Goal: Task Accomplishment & Management: Complete application form

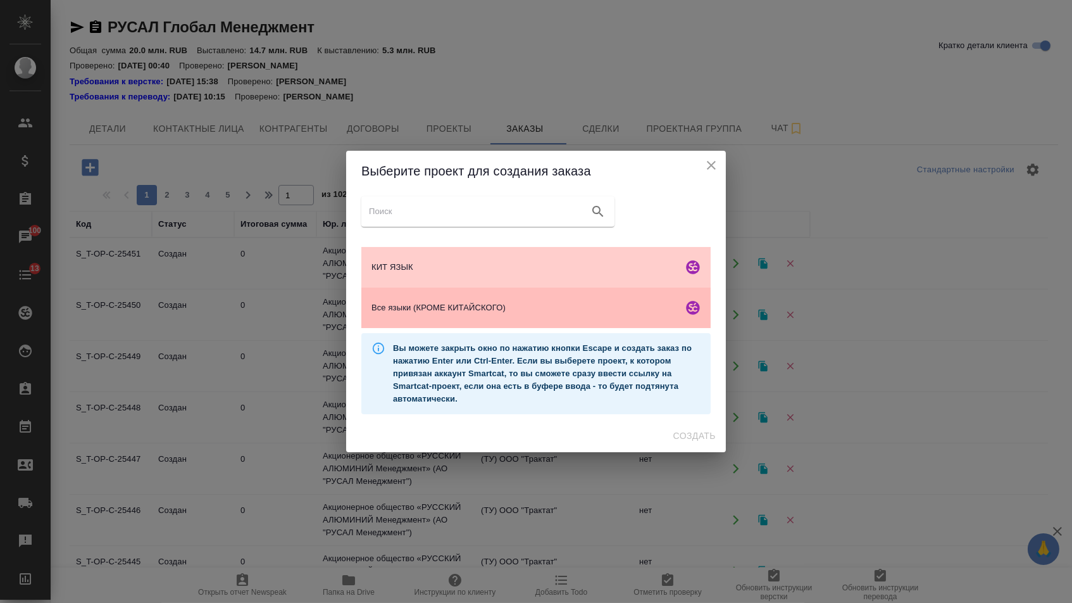
click at [410, 314] on span "Все языки (КРОМЕ КИТАЙСКОГО)" at bounding box center [525, 307] width 306 height 13
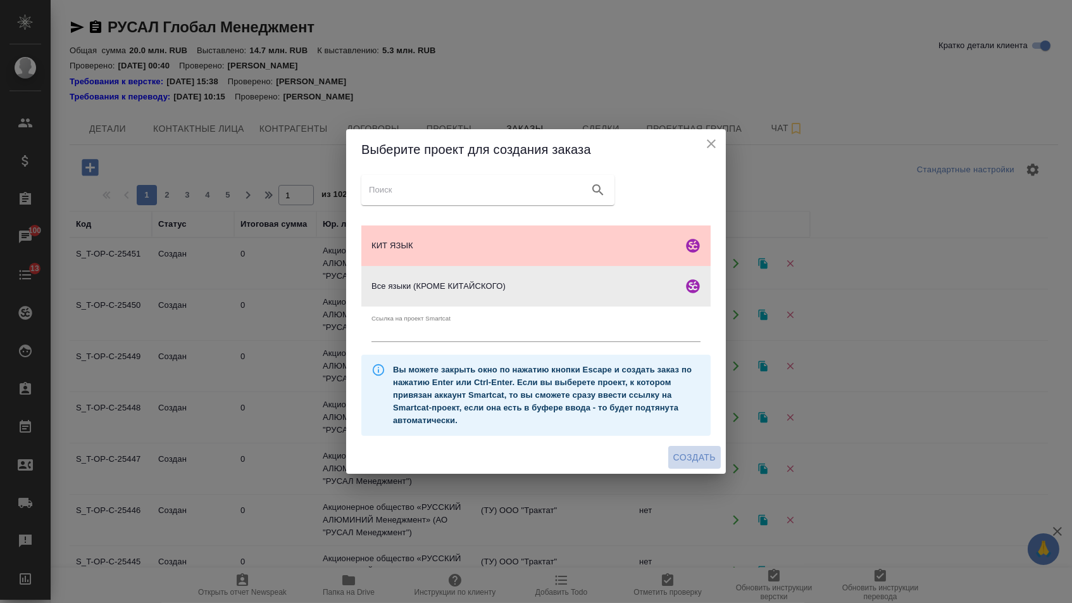
click at [677, 455] on span "Создать" at bounding box center [694, 457] width 42 height 16
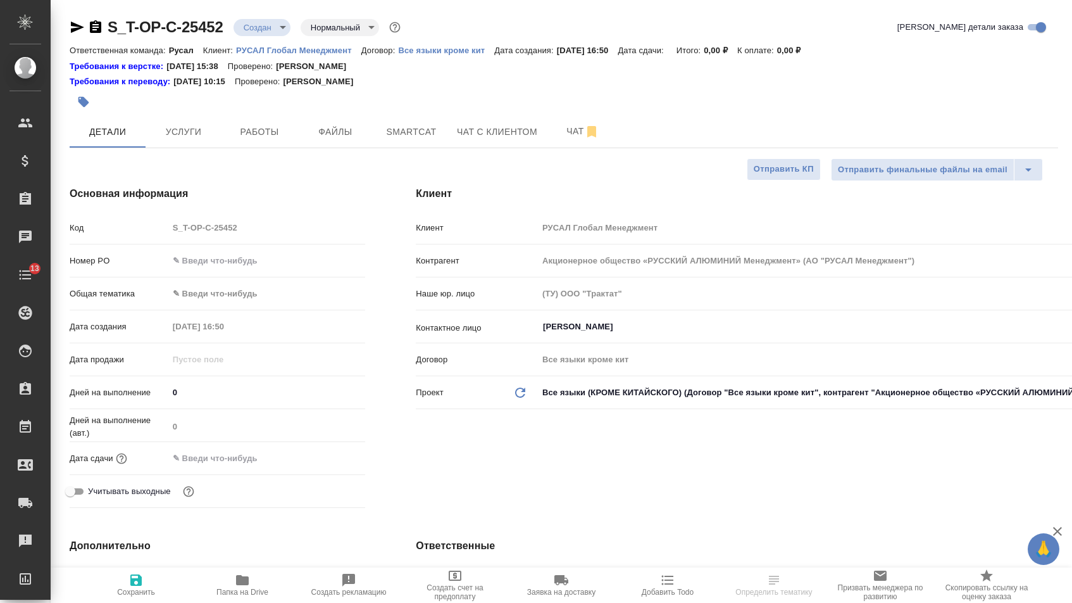
select select "RU"
click at [255, 263] on input "text" at bounding box center [266, 260] width 197 height 18
paste input "Т-ОП-С-47054"
type input "Т-ОП-С-47054"
click at [240, 453] on input "text" at bounding box center [224, 458] width 111 height 18
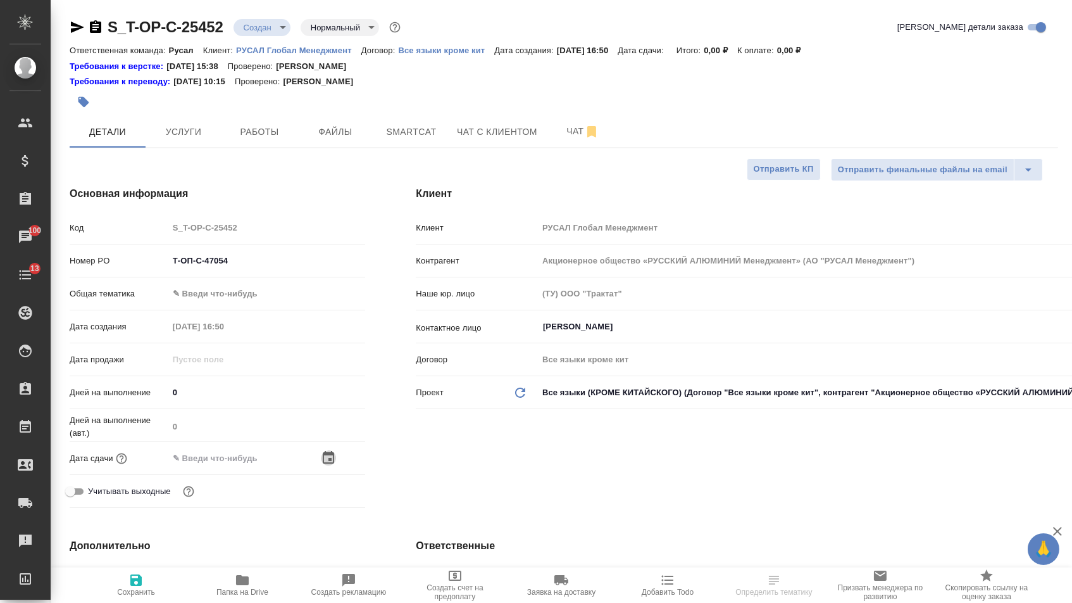
click at [323, 465] on icon "button" at bounding box center [328, 457] width 15 height 15
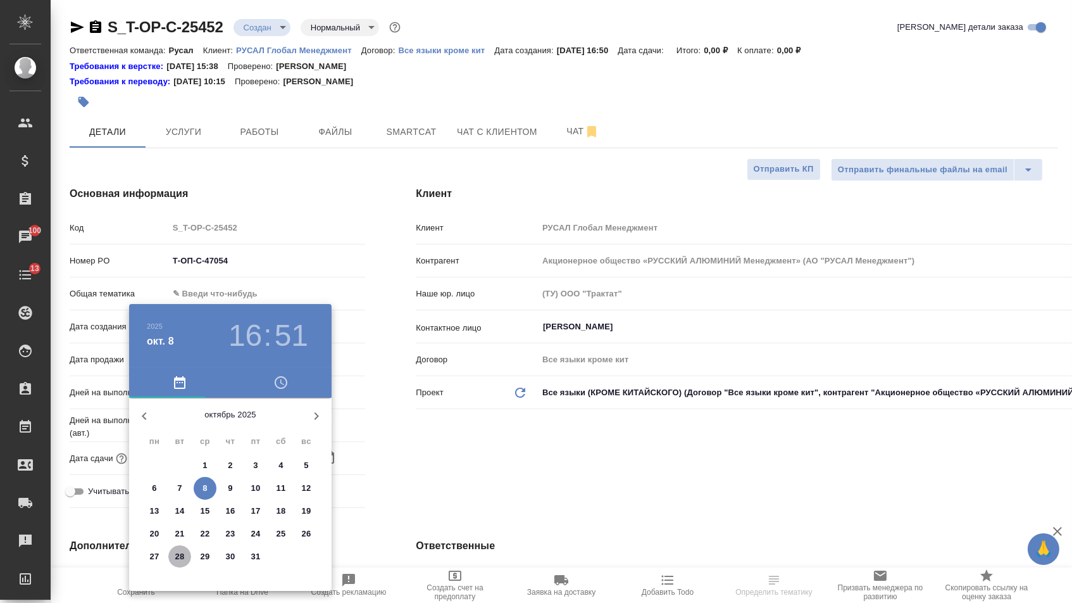
click at [175, 558] on p "28" at bounding box center [179, 556] width 9 height 13
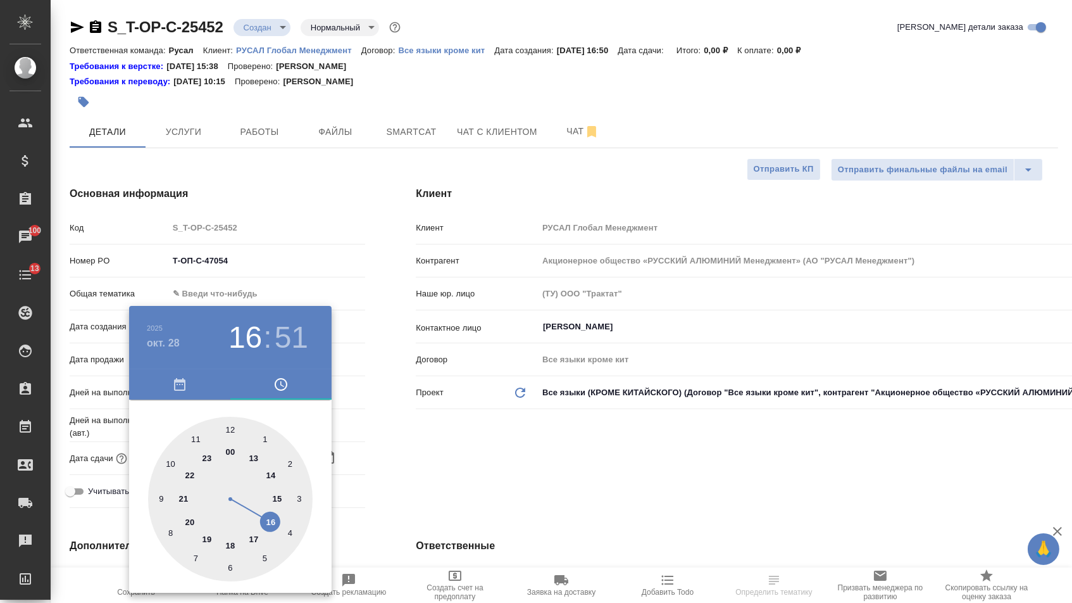
click at [275, 520] on div at bounding box center [230, 498] width 165 height 165
click at [229, 428] on div at bounding box center [230, 498] width 165 height 165
type input "28.10.2025 16:00"
click at [432, 433] on div at bounding box center [536, 301] width 1072 height 603
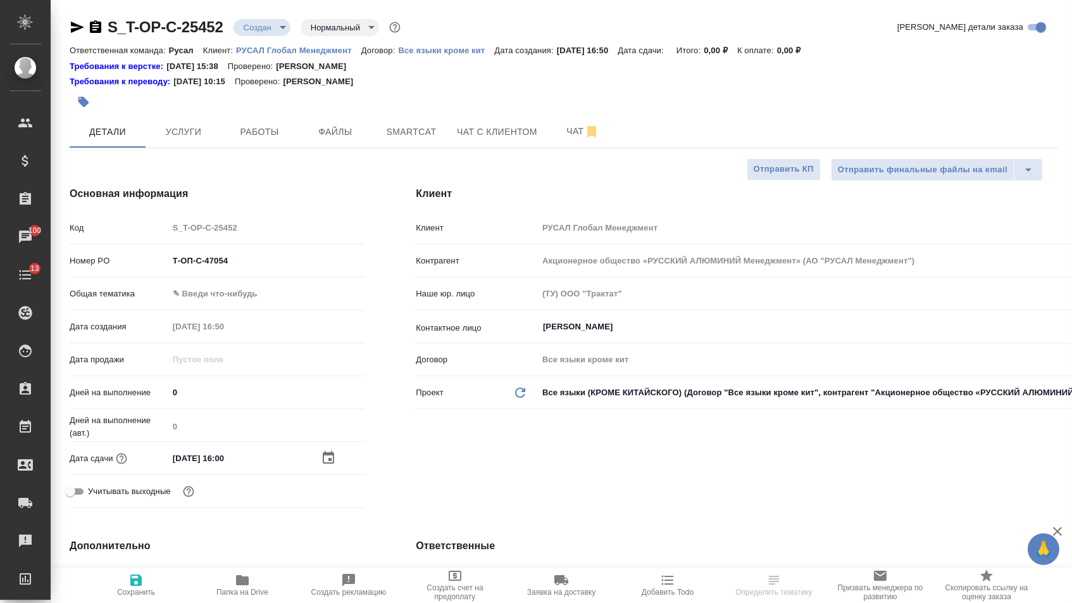
select select "RU"
type textarea "x"
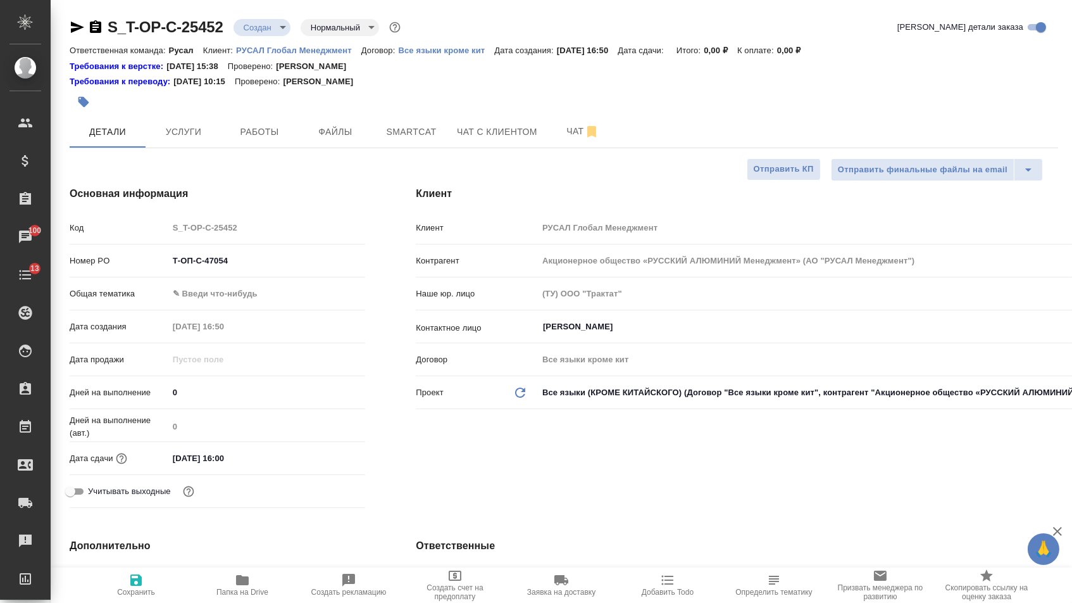
type textarea "x"
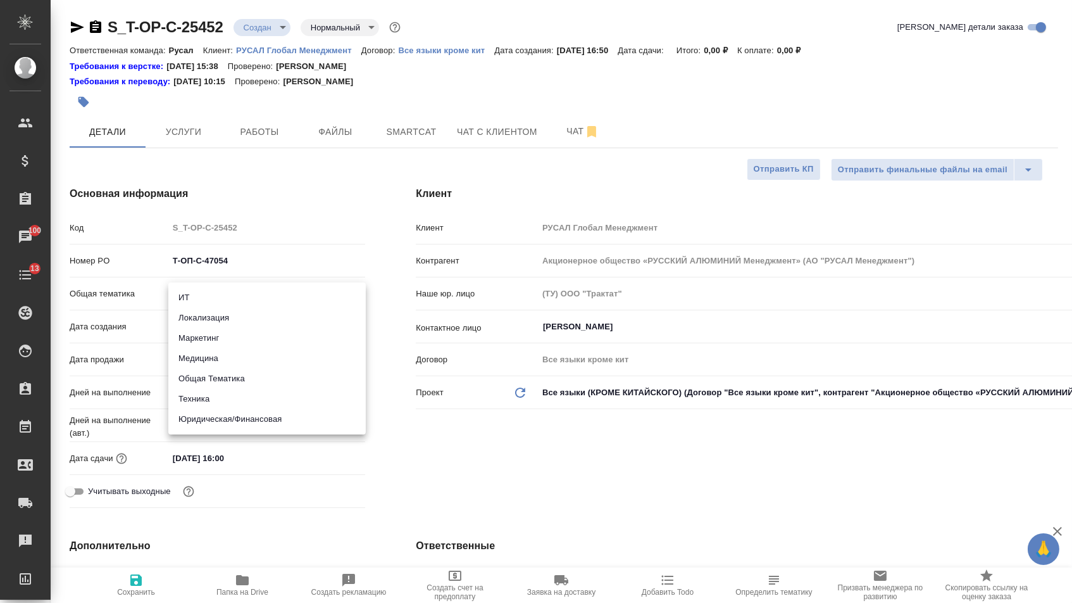
drag, startPoint x: 242, startPoint y: 294, endPoint x: 197, endPoint y: 390, distance: 106.2
click at [242, 294] on body "🙏 .cls-1 fill:#fff; AWATERA Menshikova Aleksandra Клиенты Спецификации Заказы 1…" at bounding box center [536, 301] width 1072 height 603
click at [197, 395] on li "Техника" at bounding box center [266, 399] width 197 height 20
type input "tech"
type textarea "x"
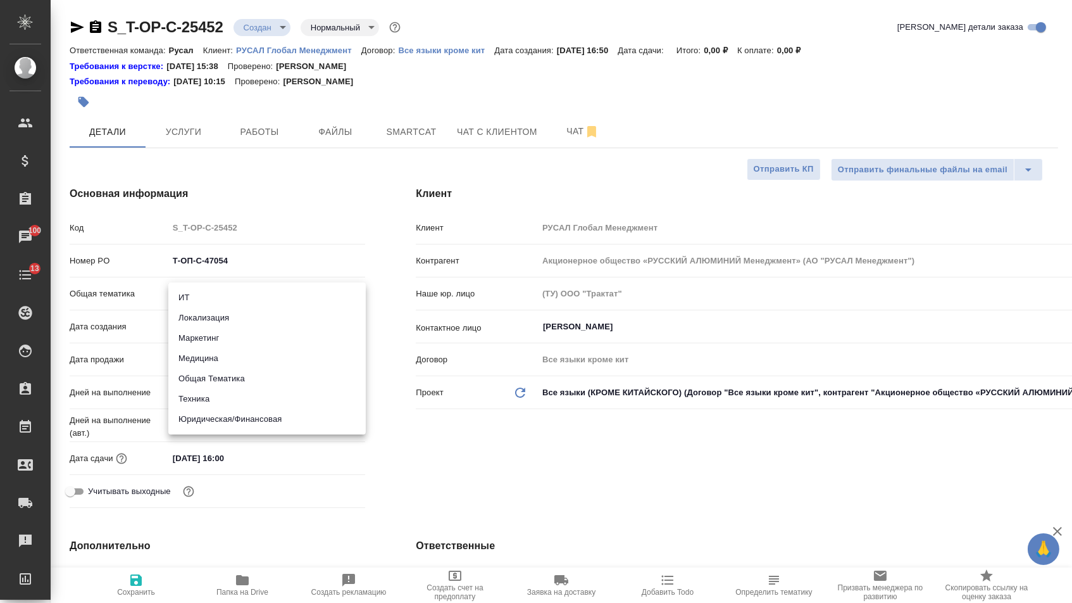
type textarea "x"
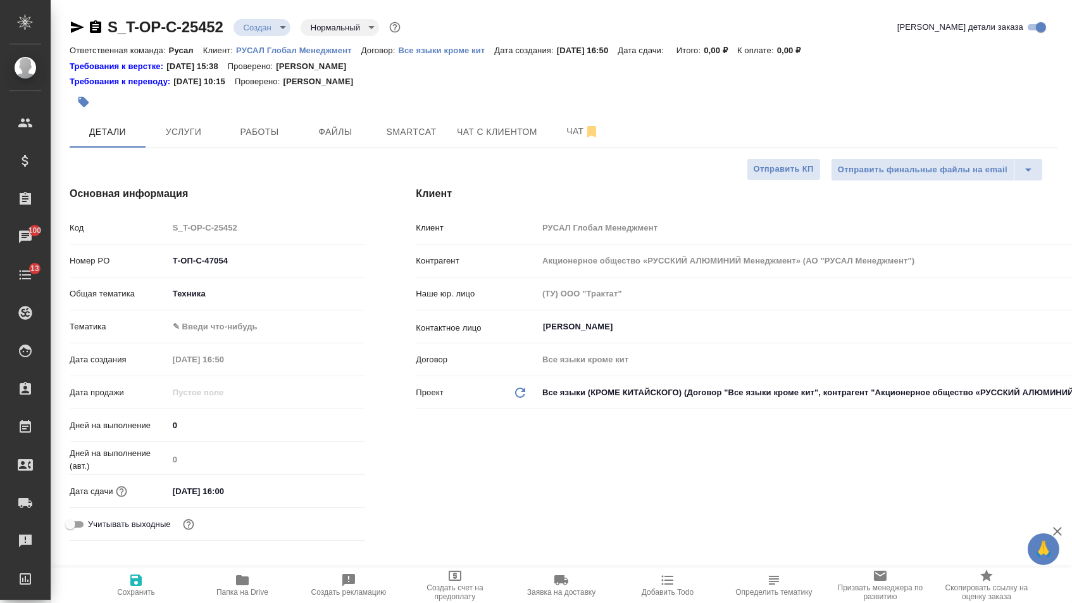
click at [208, 335] on body "🙏 .cls-1 fill:#fff; AWATERA Menshikova Aleksandra Клиенты Спецификации Заказы 1…" at bounding box center [536, 301] width 1072 height 603
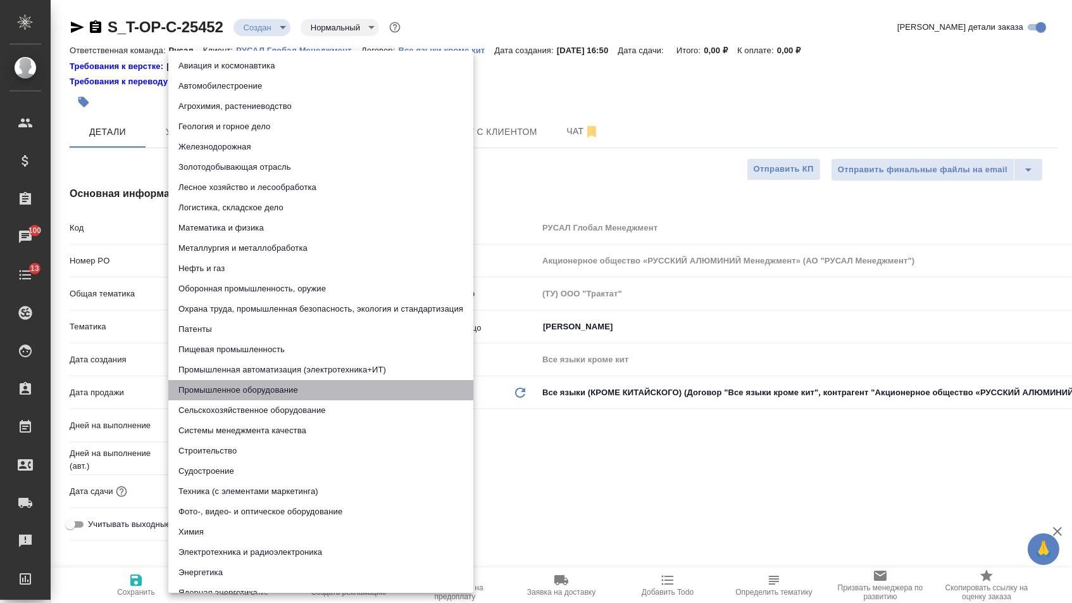
click at [200, 385] on li "Промышленное оборудование" at bounding box center [320, 390] width 305 height 20
type textarea "x"
type input "5f647205b73bc97568ca66bc"
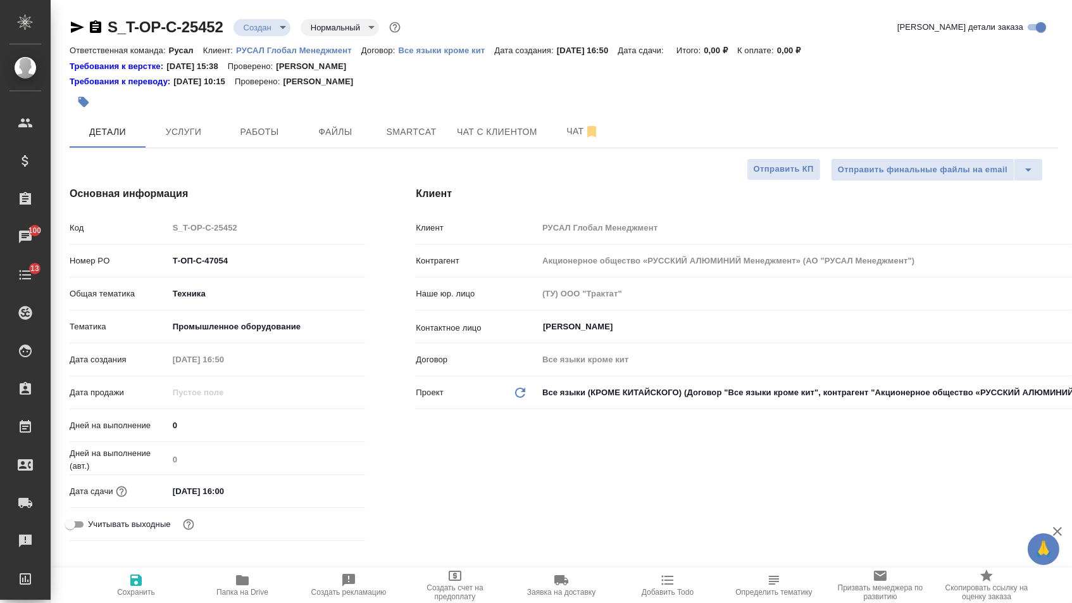
click at [128, 594] on span "Сохранить" at bounding box center [136, 591] width 38 height 9
type textarea "x"
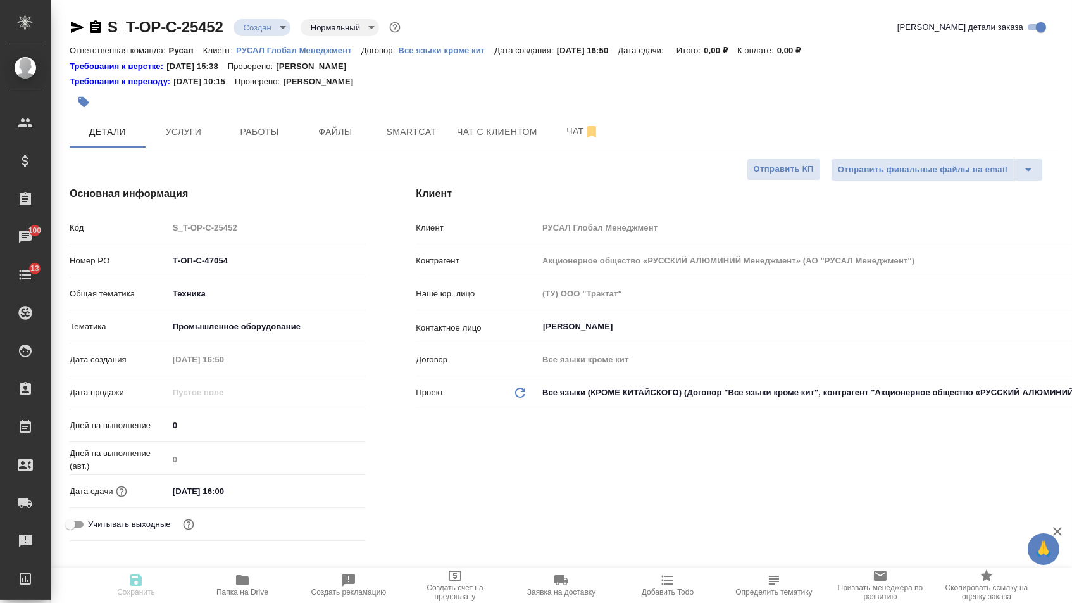
type textarea "x"
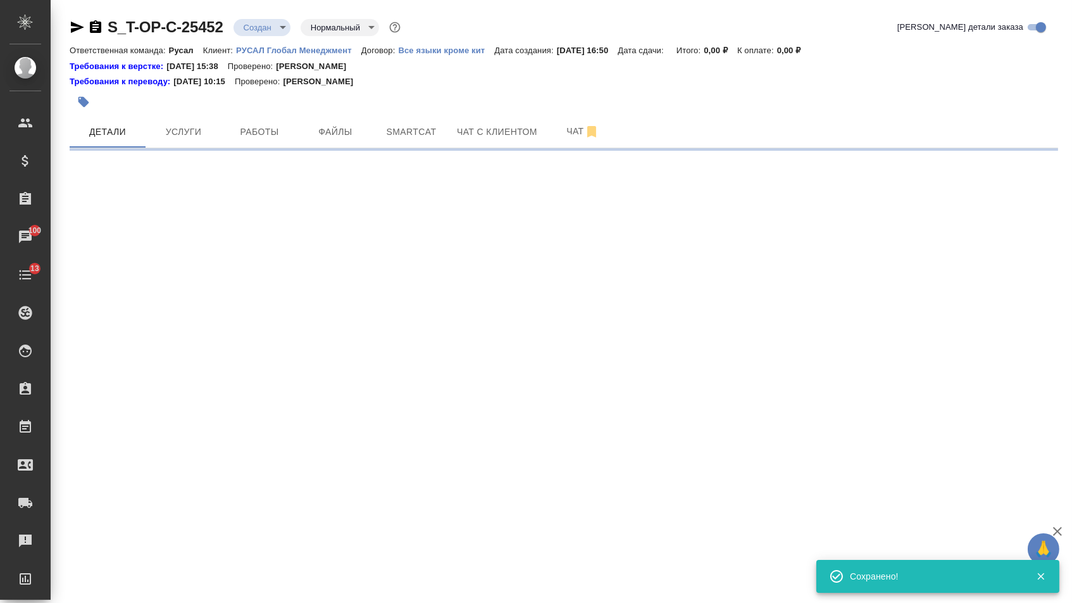
select select "RU"
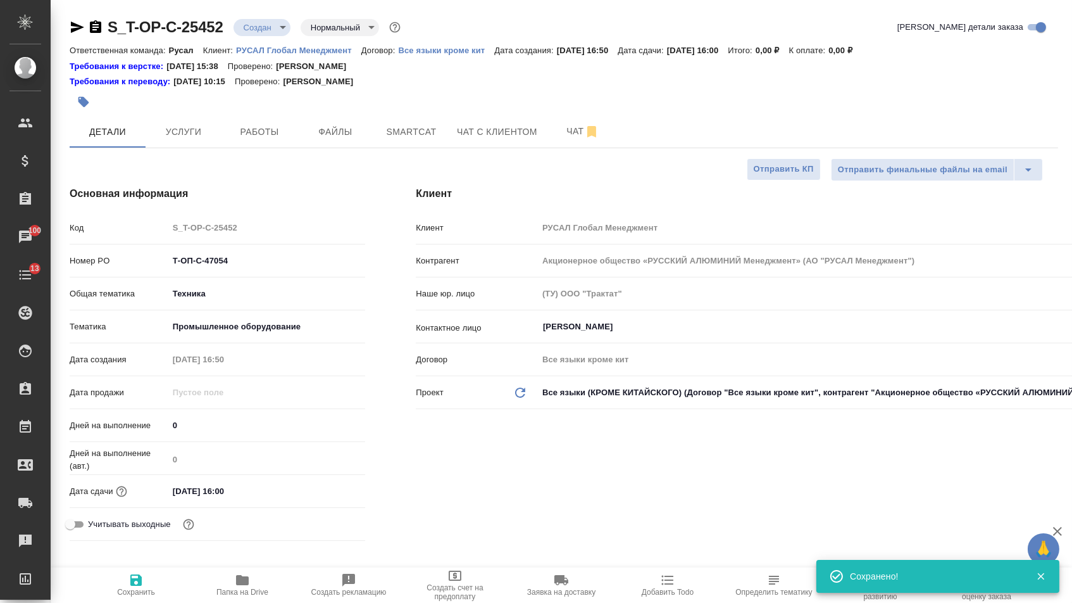
type textarea "x"
click at [349, 137] on span "Файлы" at bounding box center [335, 132] width 61 height 16
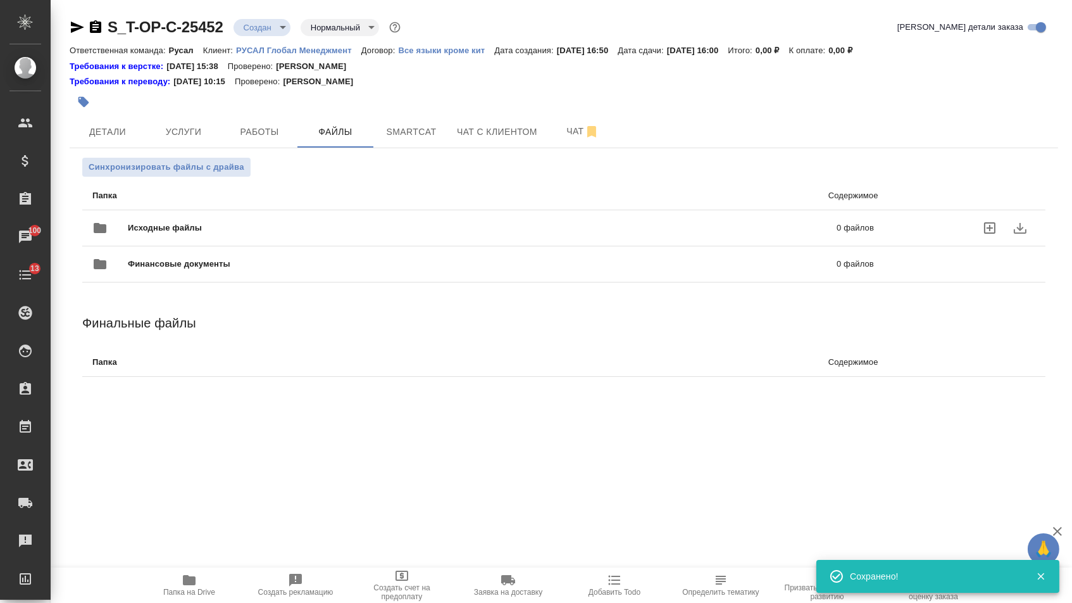
click at [282, 222] on div "Исходные файлы 0 файлов" at bounding box center [483, 228] width 782 height 30
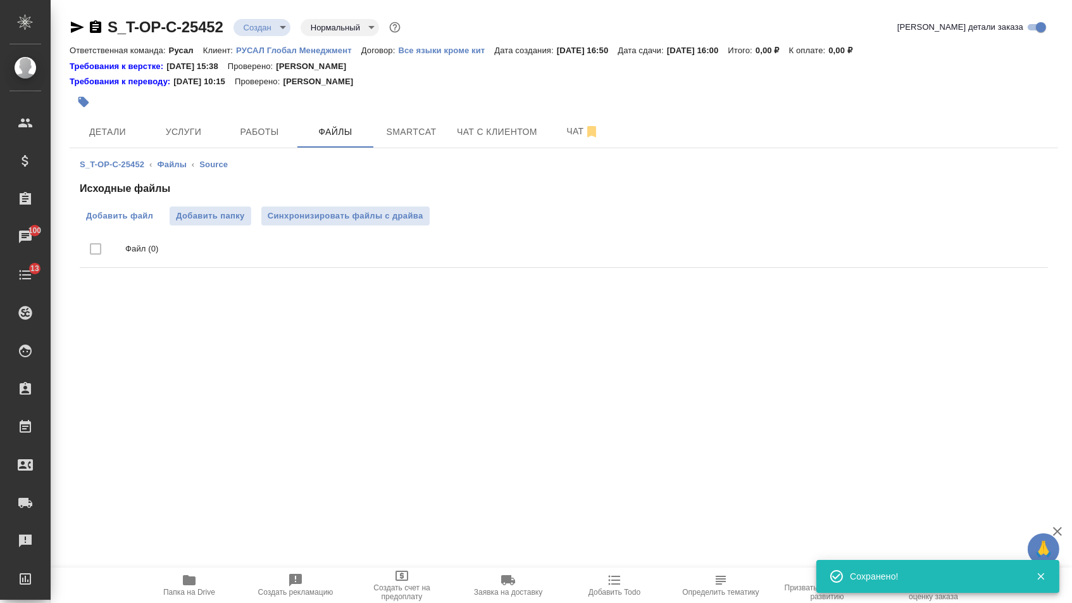
click at [145, 221] on span "Добавить файл" at bounding box center [119, 216] width 67 height 13
click at [0, 0] on input "Добавить файл" at bounding box center [0, 0] width 0 height 0
click at [191, 126] on span "Услуги" at bounding box center [183, 132] width 61 height 16
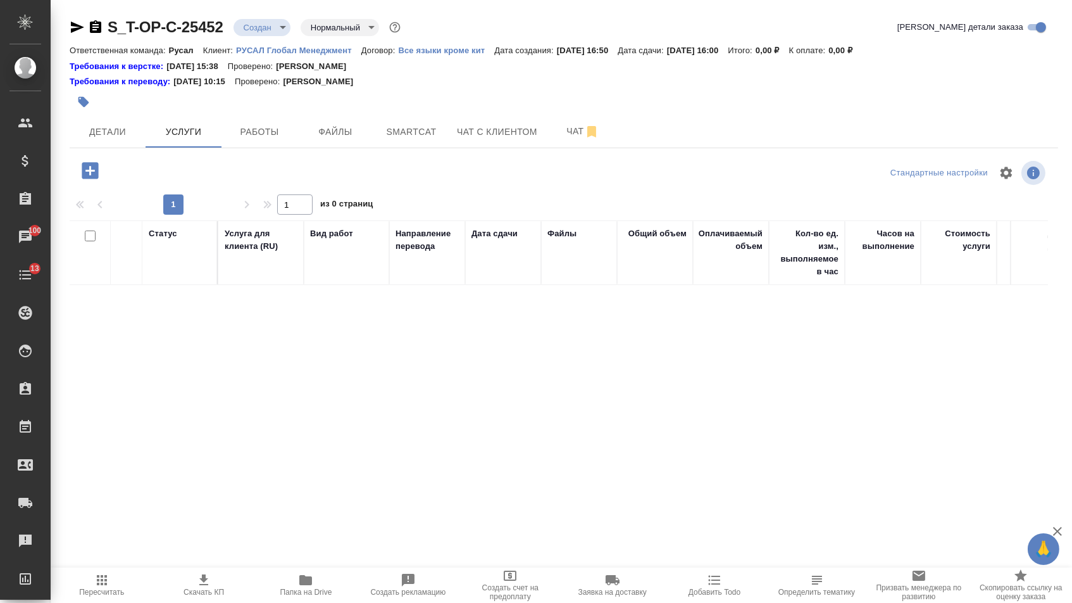
click at [94, 163] on icon "button" at bounding box center [90, 171] width 22 height 22
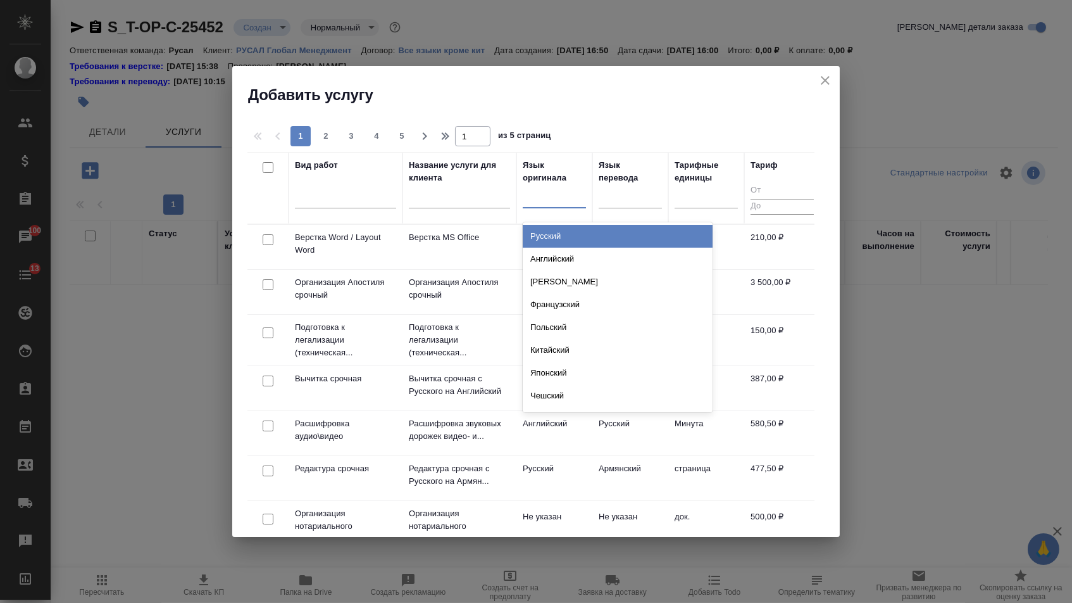
drag, startPoint x: 544, startPoint y: 199, endPoint x: 544, endPoint y: 249, distance: 50.0
click at [544, 199] on div at bounding box center [554, 195] width 63 height 18
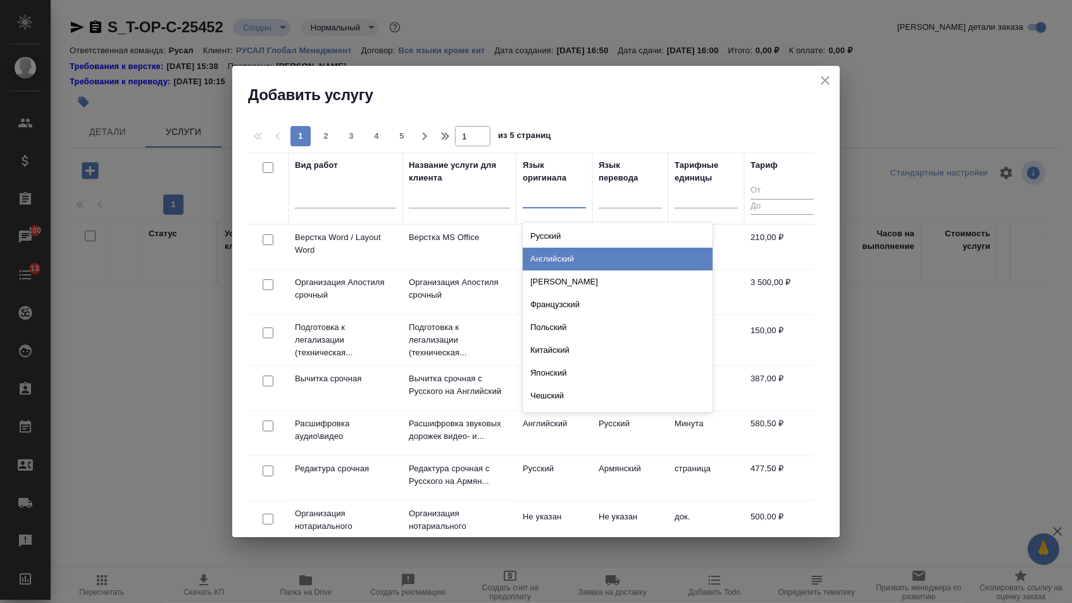
click at [544, 249] on div "Английский" at bounding box center [618, 258] width 190 height 23
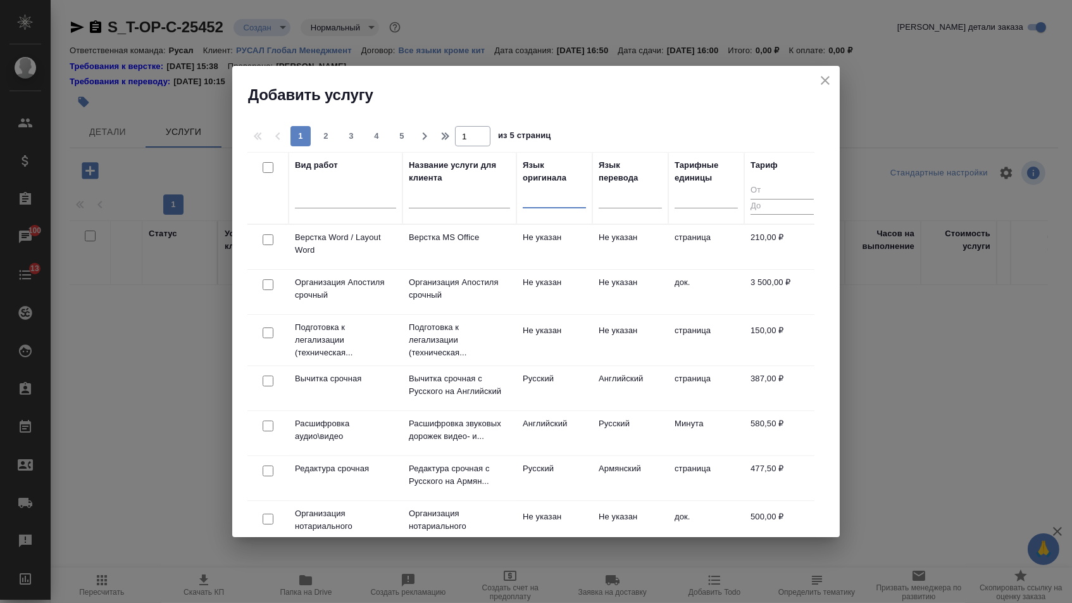
click at [563, 207] on div at bounding box center [554, 196] width 63 height 24
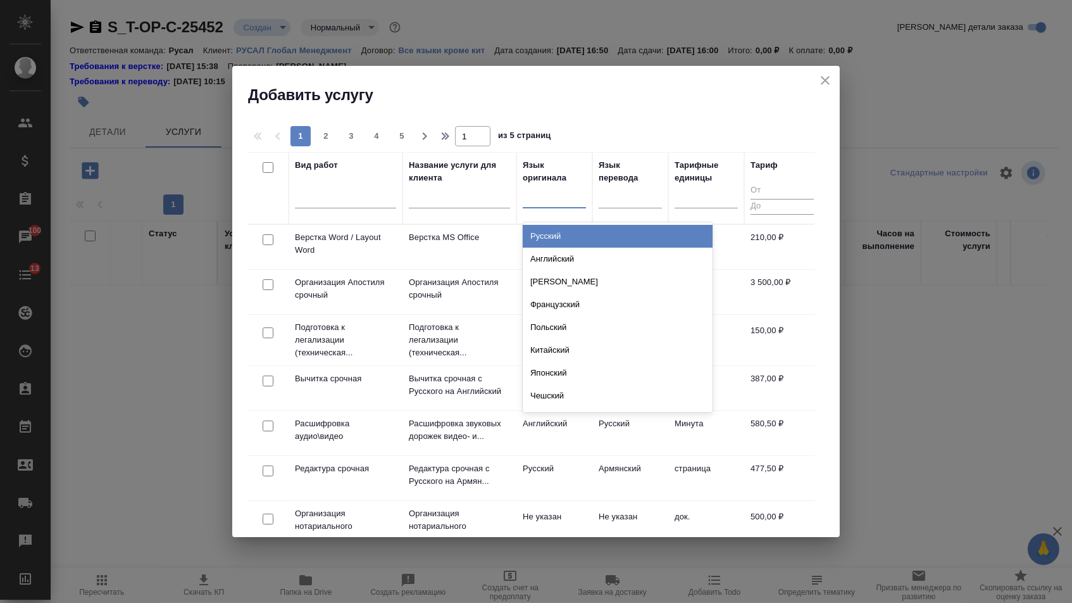
click at [563, 237] on div "Русский" at bounding box center [618, 236] width 190 height 23
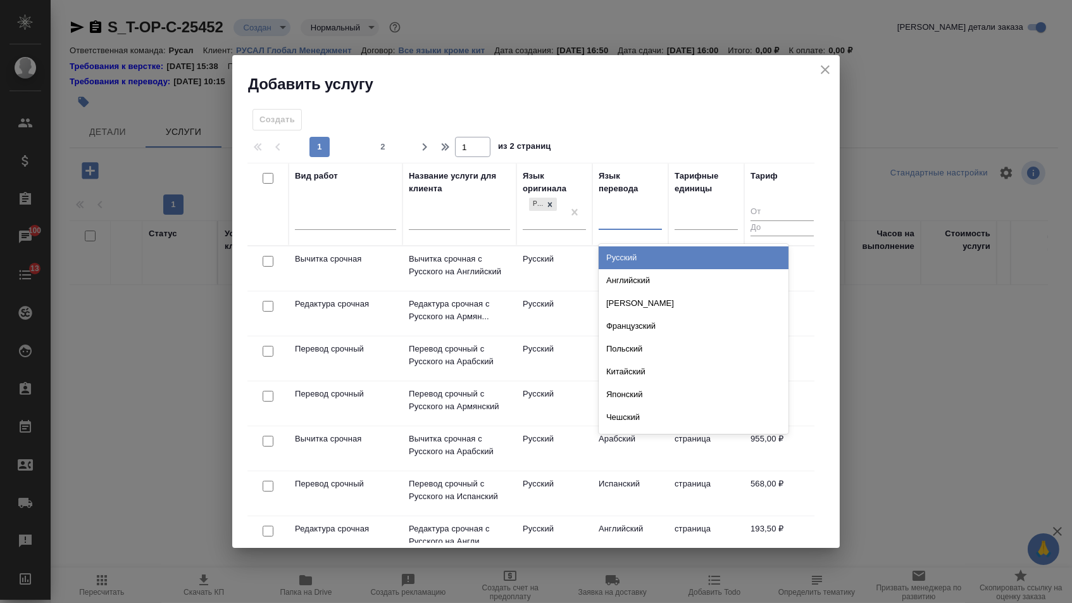
click at [613, 216] on div at bounding box center [630, 217] width 63 height 18
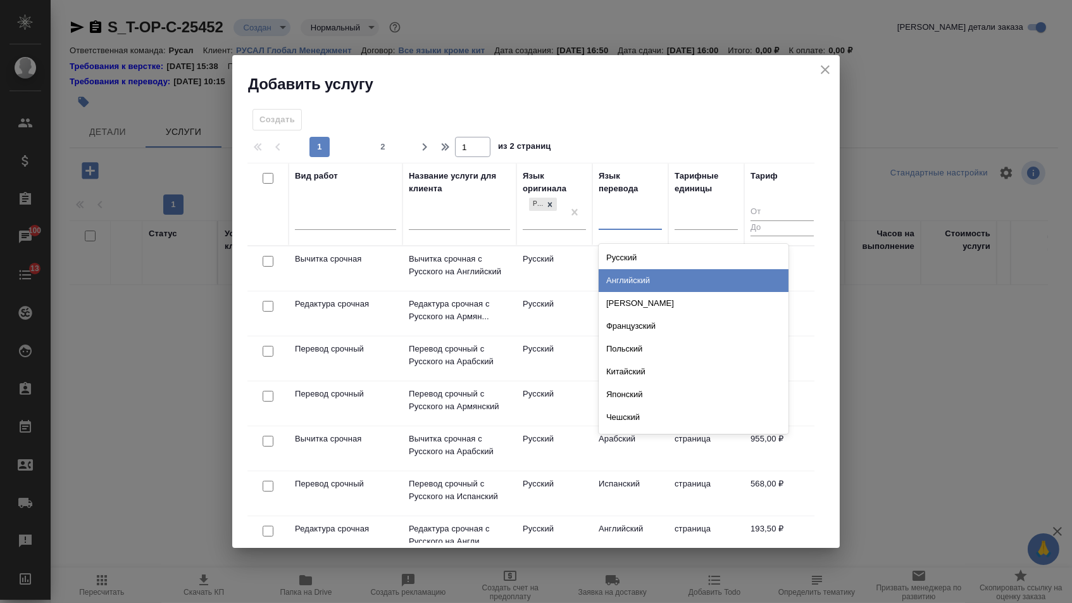
click at [613, 271] on div "Английский" at bounding box center [694, 280] width 190 height 23
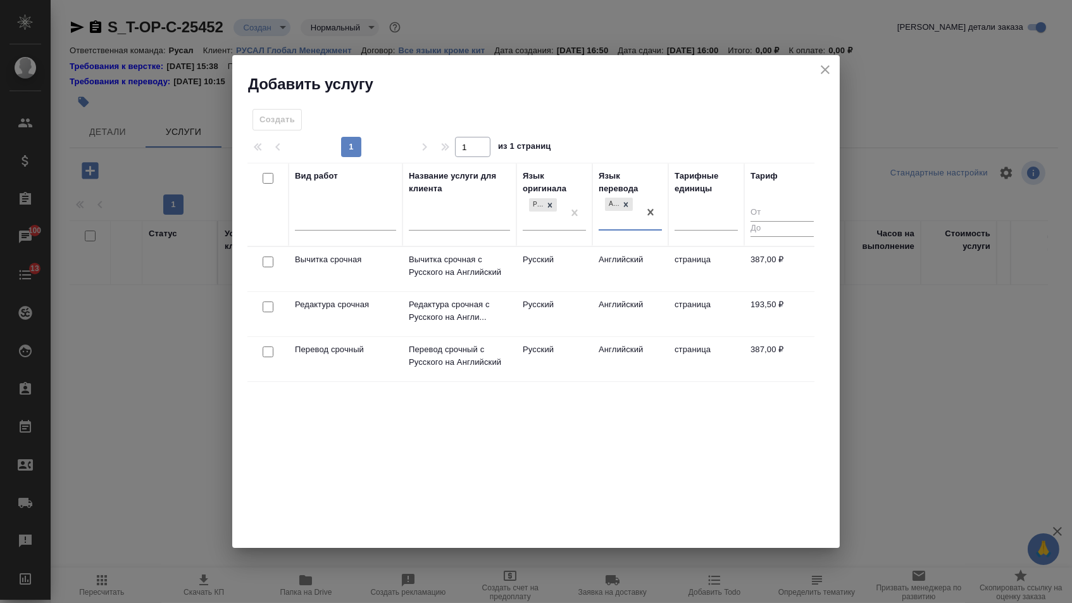
click at [269, 346] on input "checkbox" at bounding box center [268, 351] width 11 height 11
checkbox input "true"
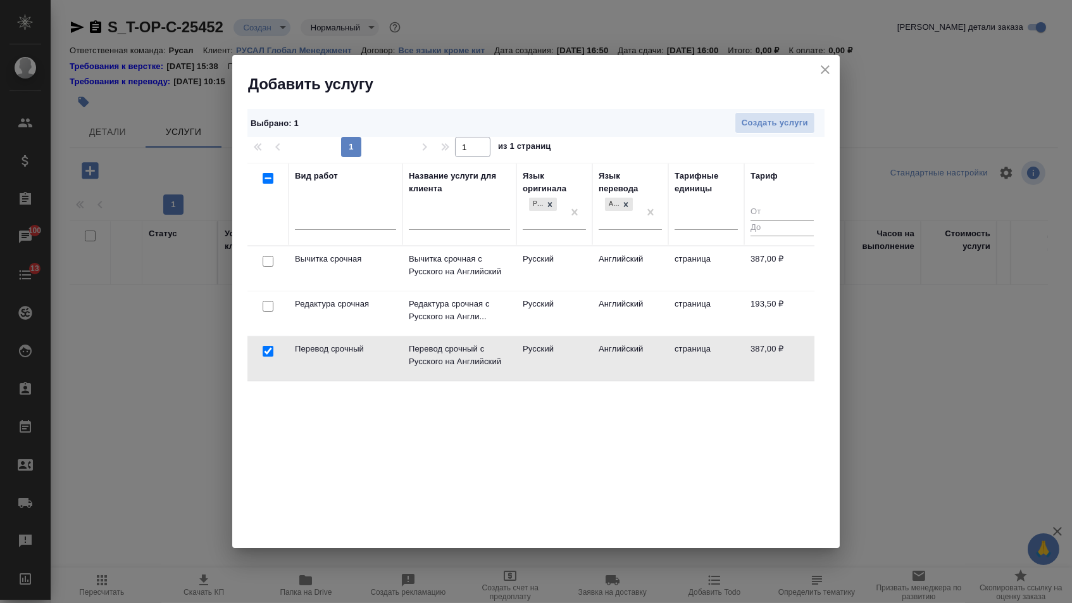
click at [268, 306] on input "checkbox" at bounding box center [268, 306] width 11 height 11
checkbox input "true"
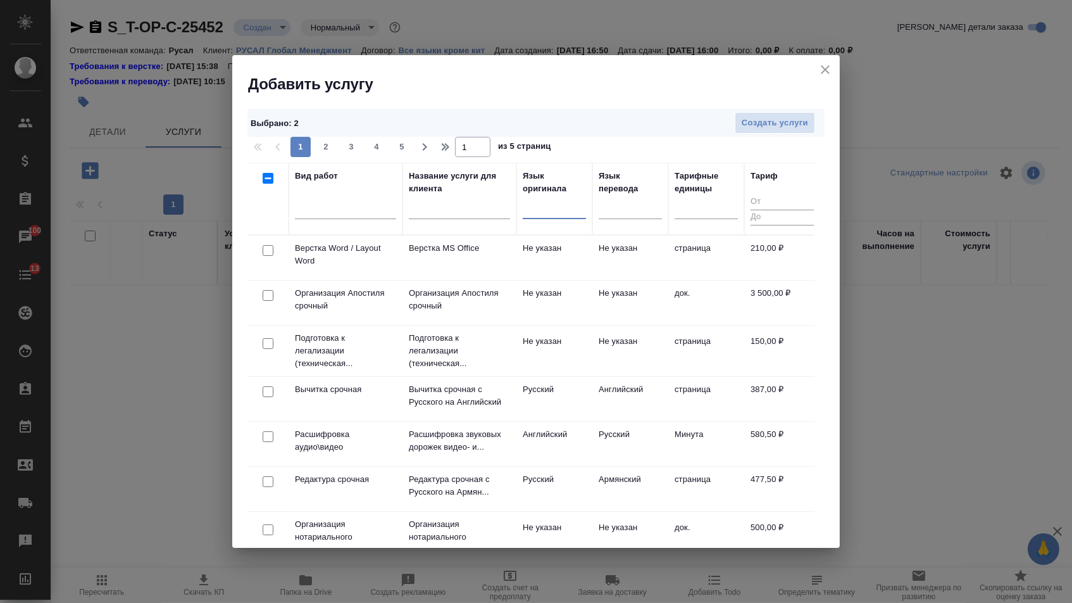
click at [268, 249] on input "checkbox" at bounding box center [268, 250] width 11 height 11
checkbox input "true"
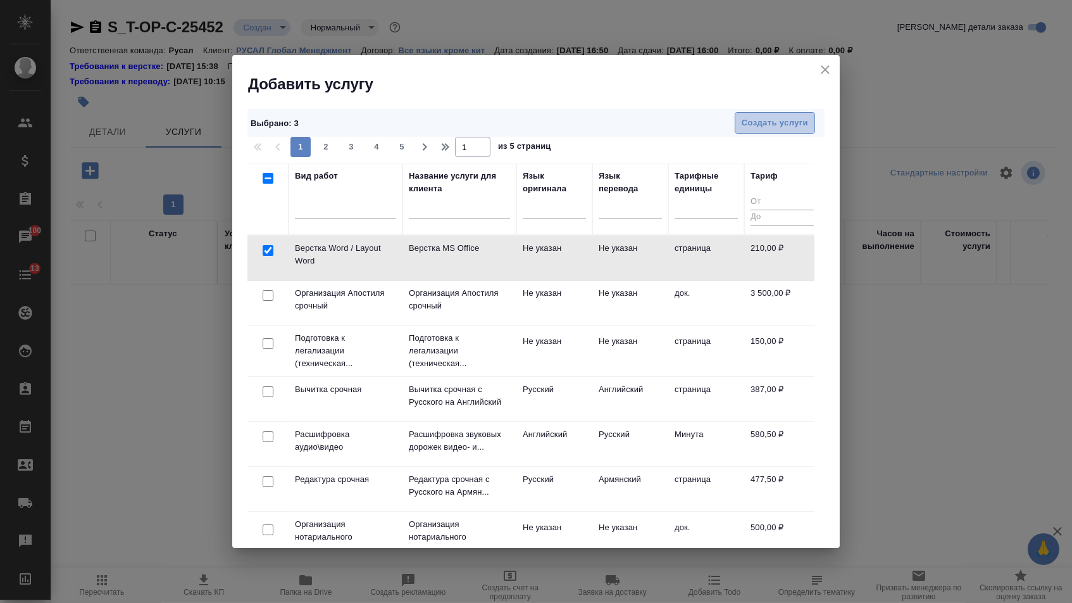
click at [761, 129] on span "Создать услуги" at bounding box center [775, 123] width 66 height 15
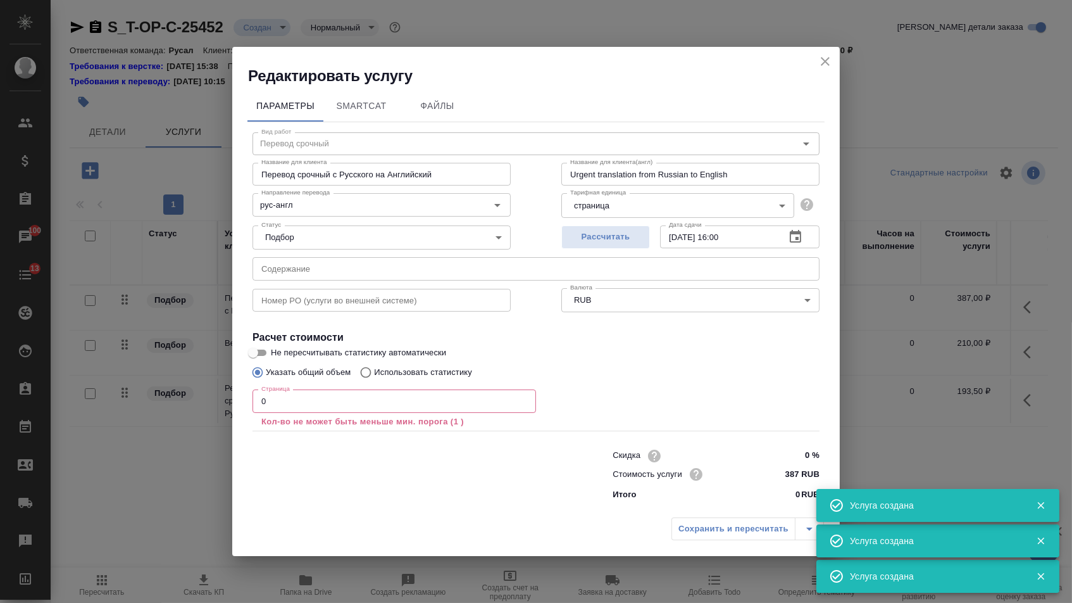
type input "Перевод срочный"
type input "Перевод срочный с Русского на Английский"
type input "Urgent translation from Russian to English"
type input "рус-англ"
type input "387 RUB"
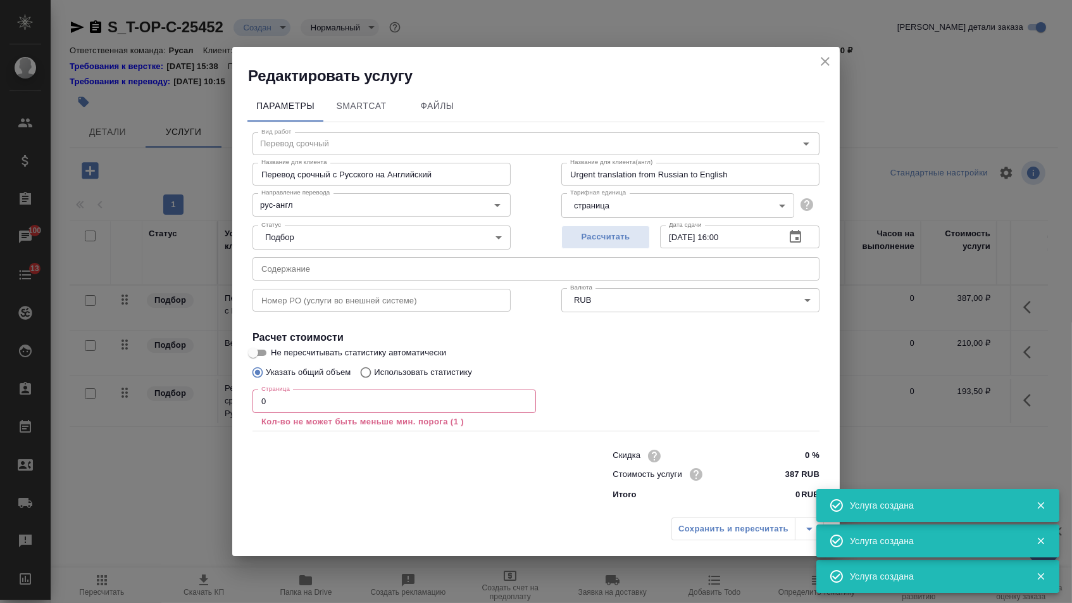
click at [300, 268] on input "text" at bounding box center [536, 268] width 567 height 23
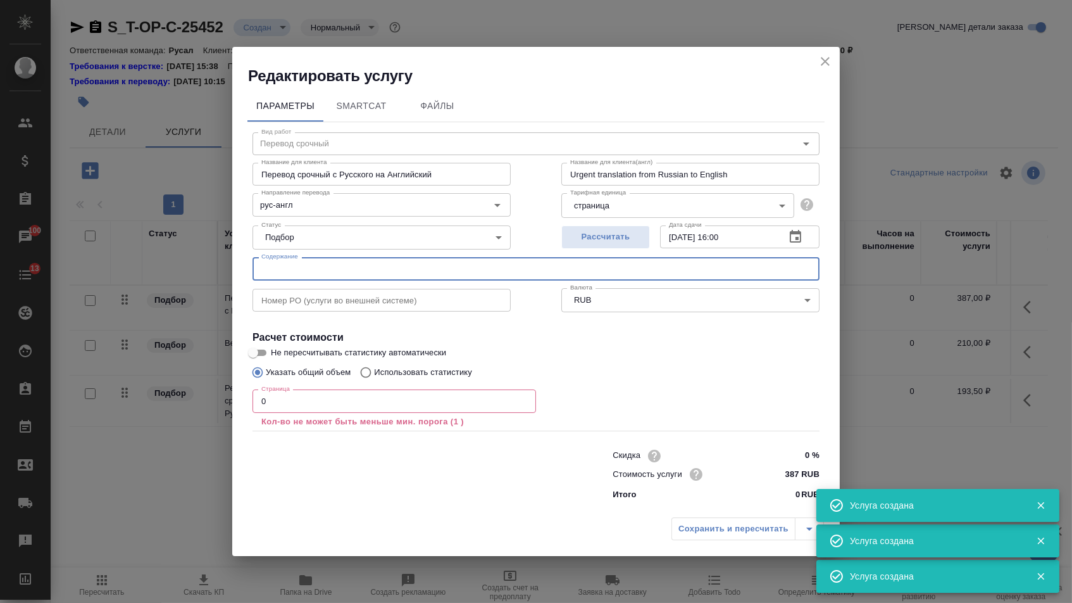
paste input "СТАНДАРТ Сегментация КСПД"
type input "СТАНДАРТ Сегментация КСПД"
click at [284, 404] on input "0" at bounding box center [395, 400] width 284 height 23
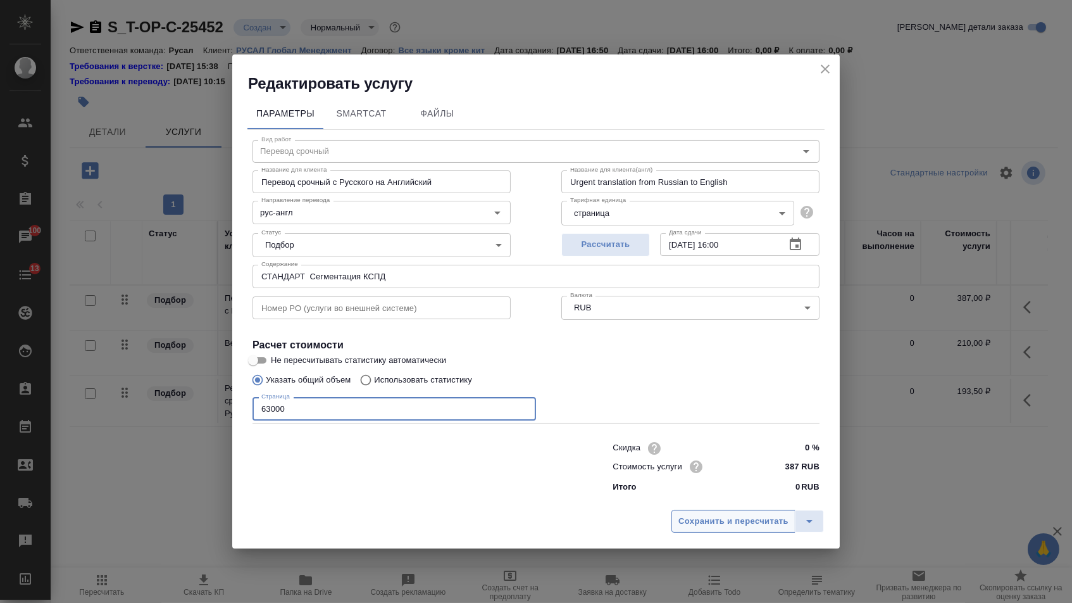
type input "63000"
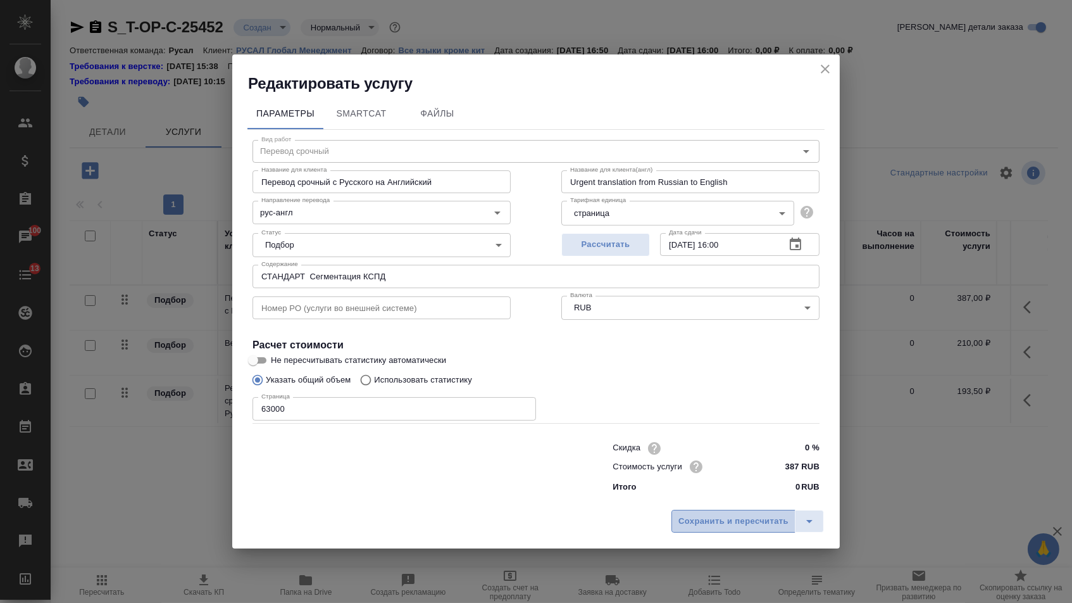
click at [682, 522] on span "Сохранить и пересчитать" at bounding box center [734, 521] width 110 height 15
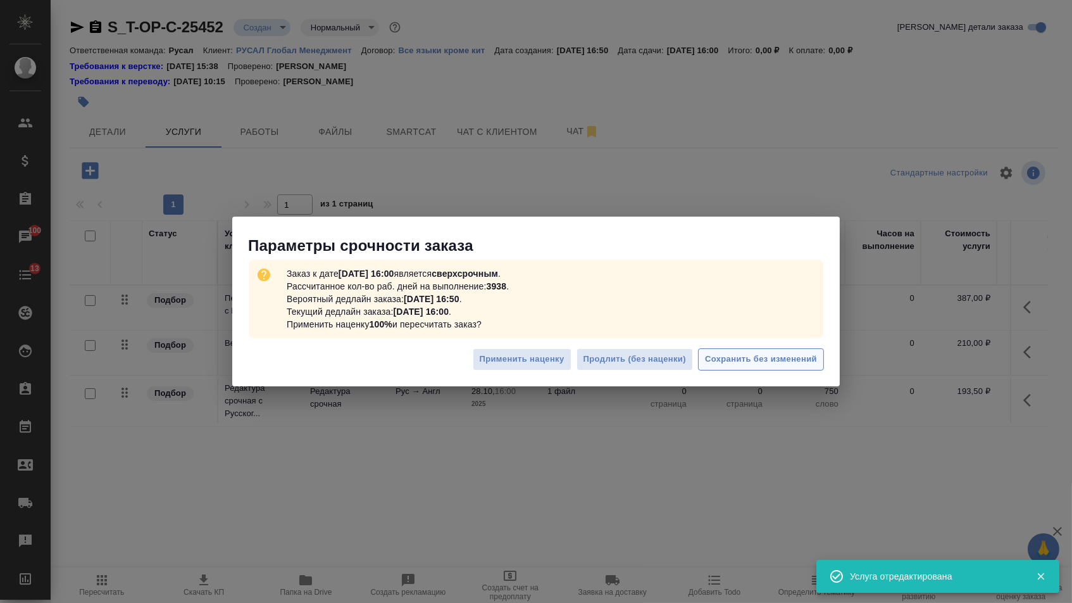
click at [746, 360] on span "Сохранить без изменений" at bounding box center [761, 359] width 112 height 15
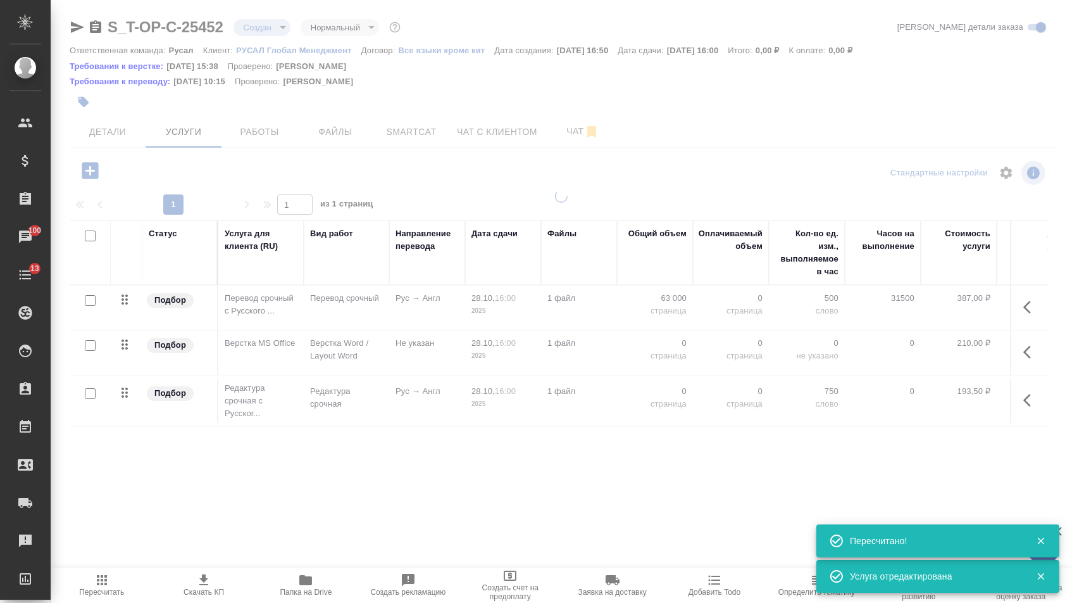
type input "urgent"
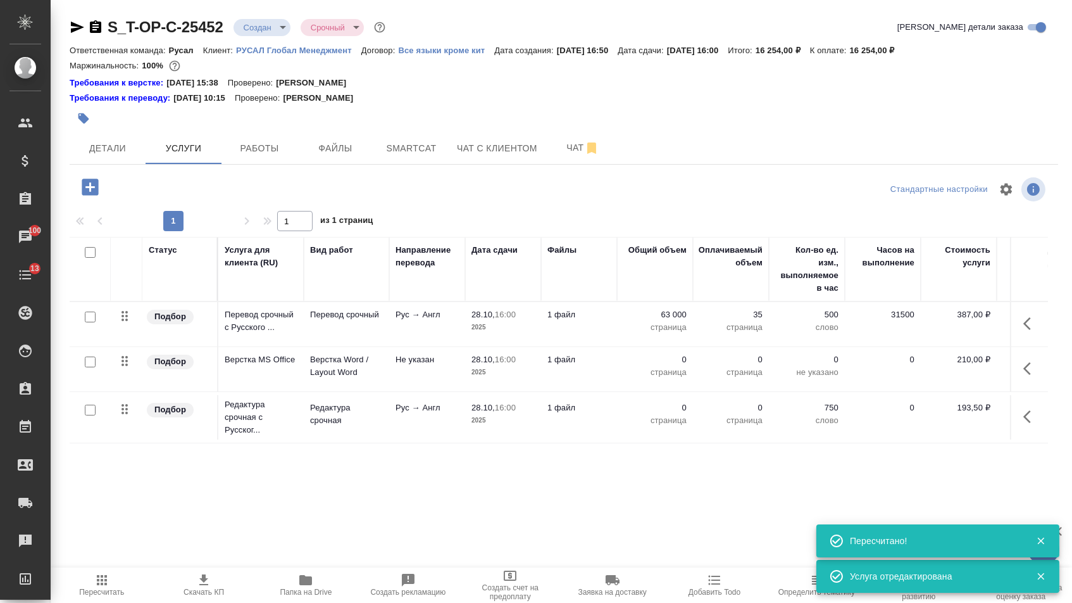
click at [668, 366] on p "0" at bounding box center [654, 359] width 63 height 13
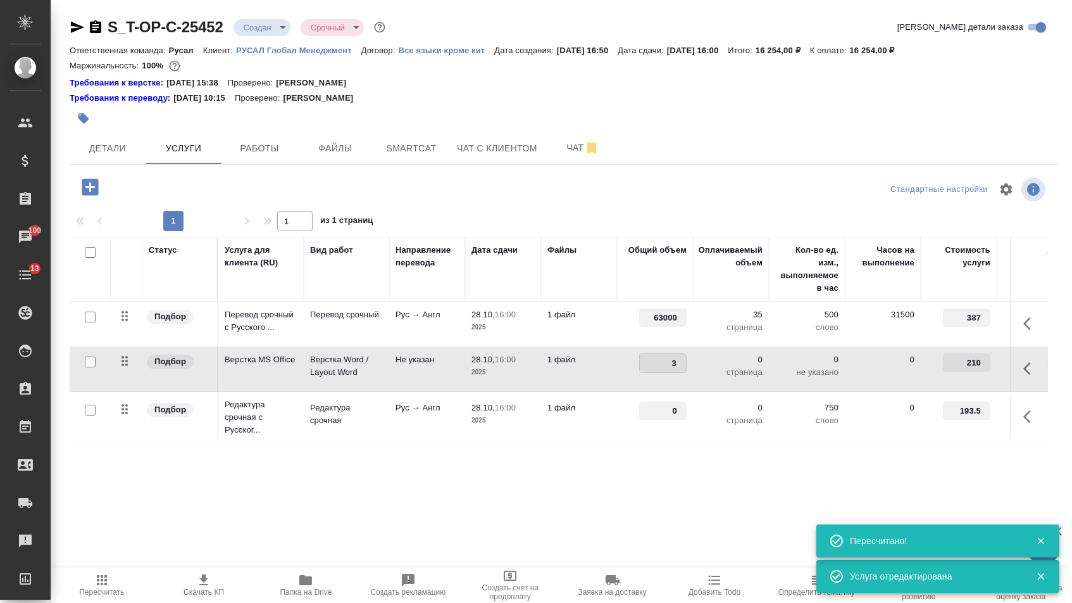
type input "35"
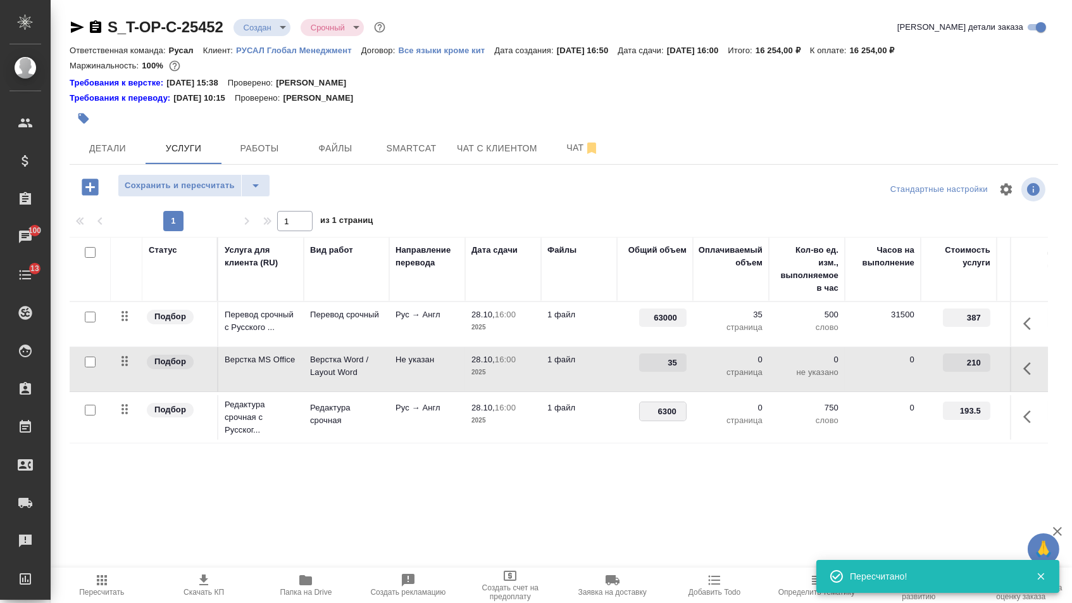
type input "63000"
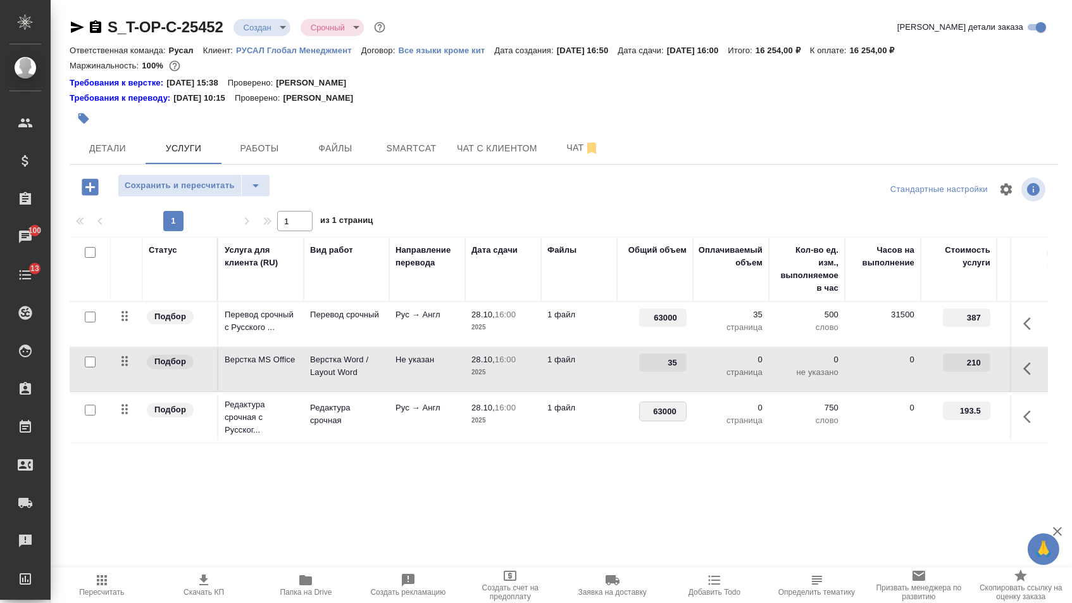
click at [666, 470] on div "Статус Услуга для клиента (RU) Вид работ Направление перевода Дата сдачи Файлы …" at bounding box center [559, 373] width 979 height 272
click at [218, 183] on span "Сохранить и пересчитать" at bounding box center [180, 185] width 110 height 15
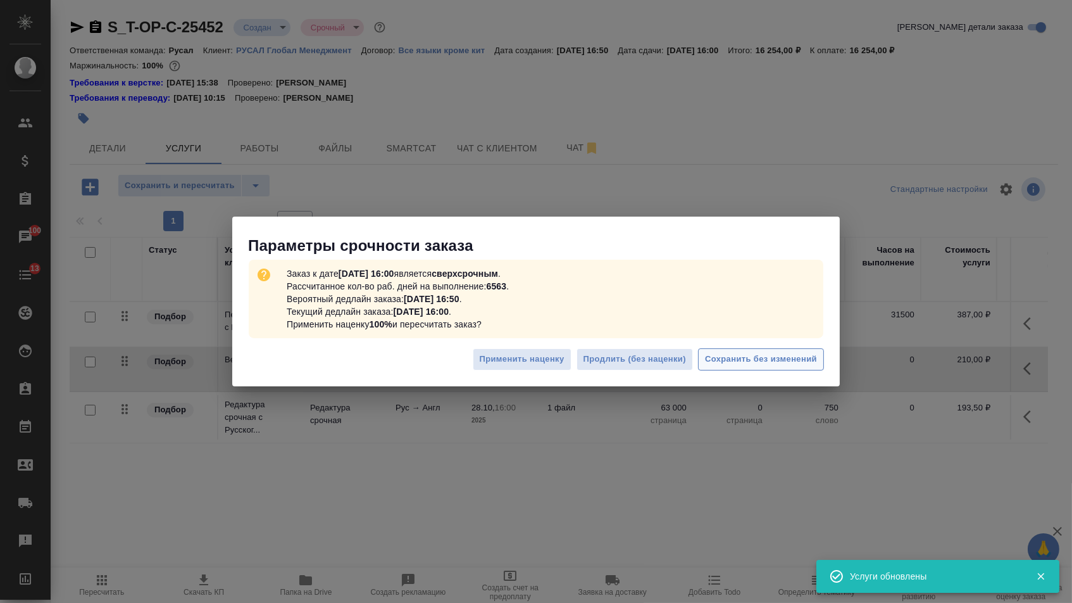
click at [725, 359] on span "Сохранить без изменений" at bounding box center [761, 359] width 112 height 15
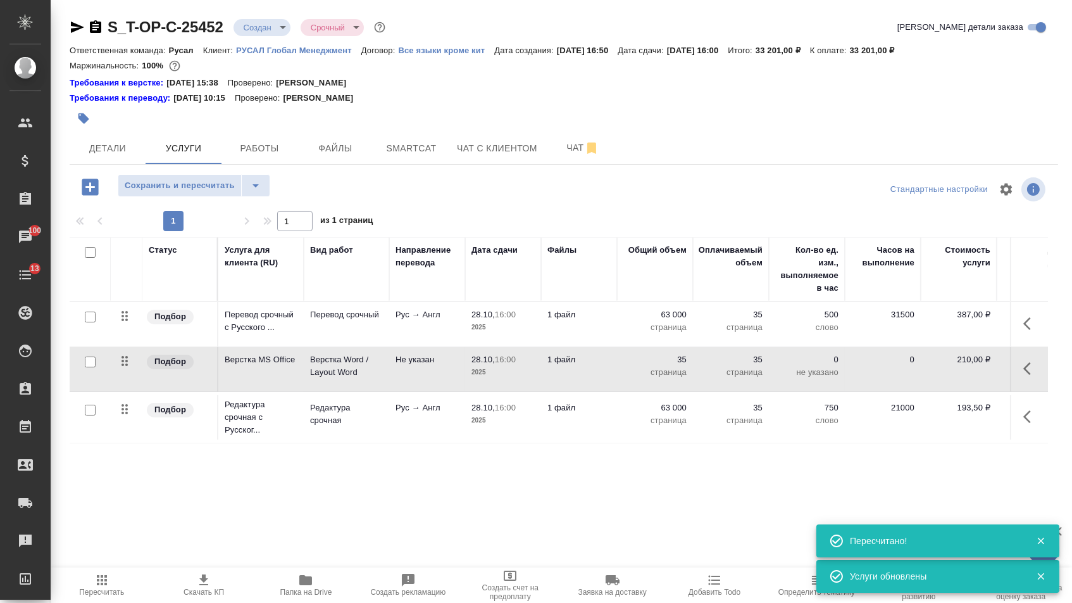
click at [672, 366] on p "35" at bounding box center [654, 359] width 63 height 13
click at [672, 372] on input "35" at bounding box center [662, 362] width 47 height 18
type input "42"
click at [653, 470] on div "Статус Услуга для клиента (RU) Вид работ Направление перевода Дата сдачи Файлы …" at bounding box center [559, 373] width 979 height 272
click at [222, 174] on div "S_T-OP-C-25452 Создан new Срочный urgent Кратко детали заказа Ответственная ком…" at bounding box center [564, 270] width 1003 height 541
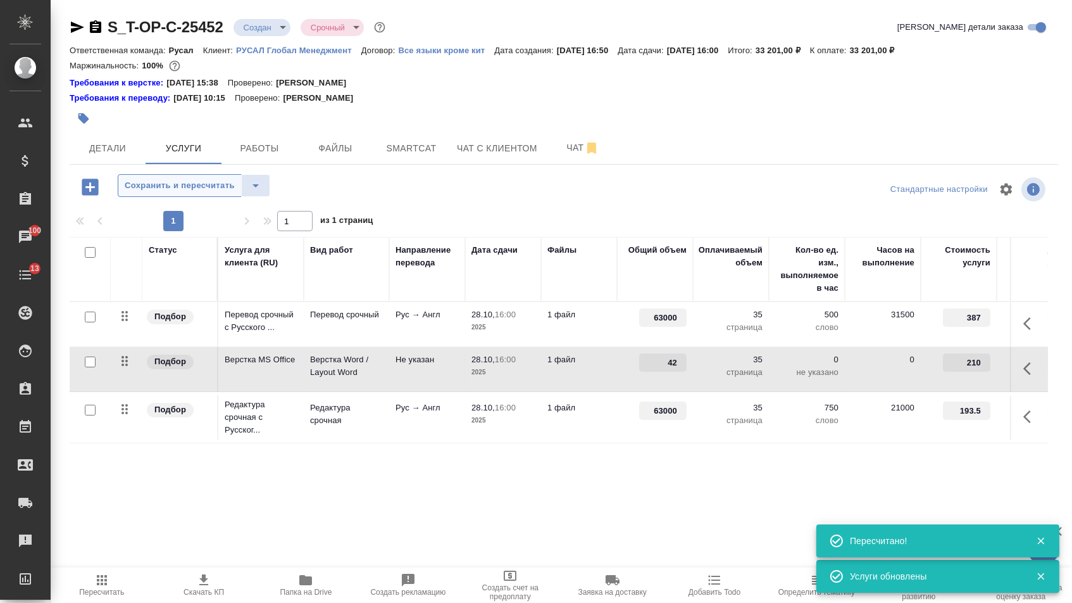
click at [224, 179] on button "Сохранить и пересчитать" at bounding box center [180, 185] width 124 height 23
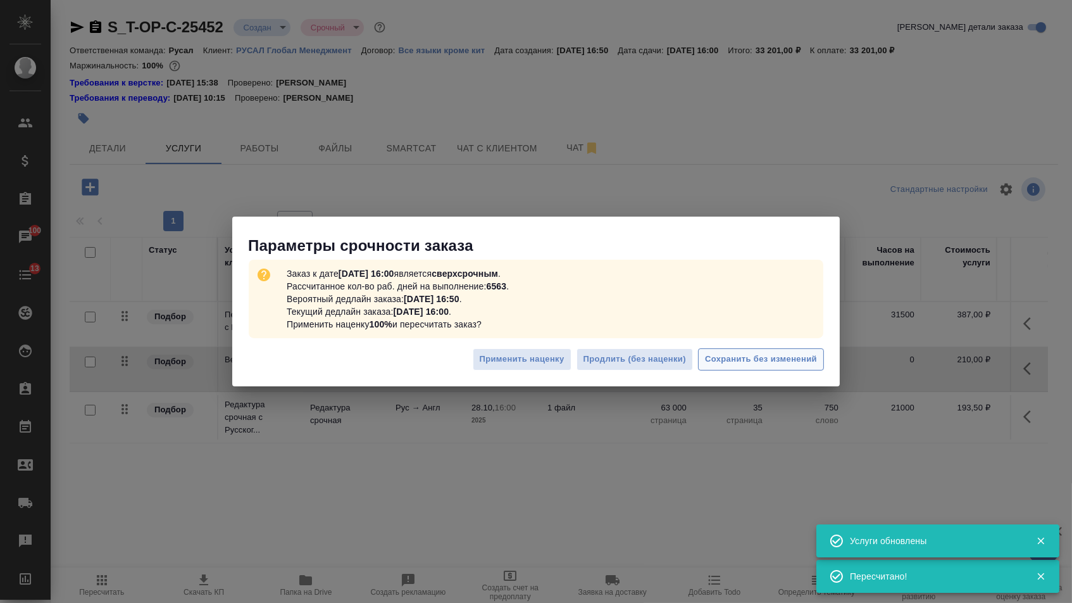
click at [792, 361] on span "Сохранить без изменений" at bounding box center [761, 359] width 112 height 15
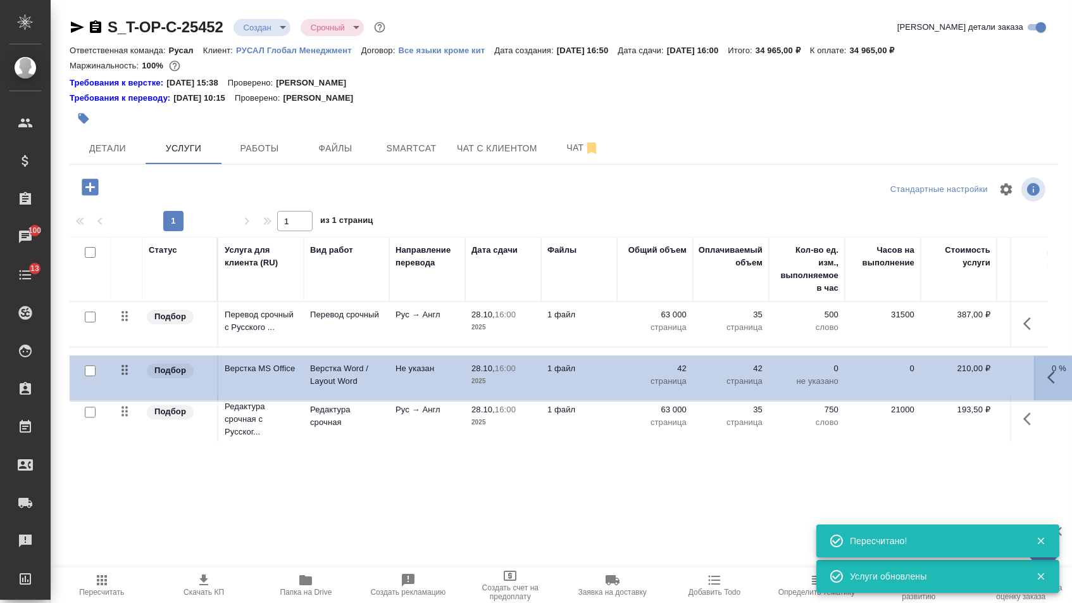
drag, startPoint x: 133, startPoint y: 366, endPoint x: 133, endPoint y: 423, distance: 56.3
click at [133, 423] on table "Статус Услуга для клиента (RU) Вид работ Направление перевода Дата сдачи Файлы …" at bounding box center [666, 341] width 1193 height 208
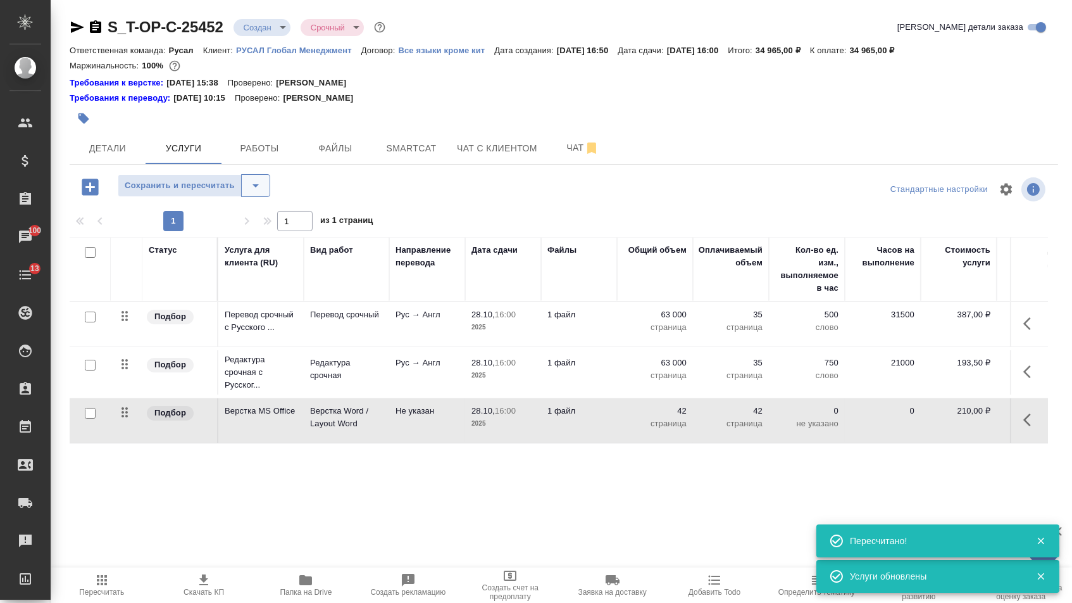
click at [259, 187] on icon "split button" at bounding box center [256, 185] width 6 height 3
click at [262, 214] on li "Сохранить" at bounding box center [200, 219] width 156 height 20
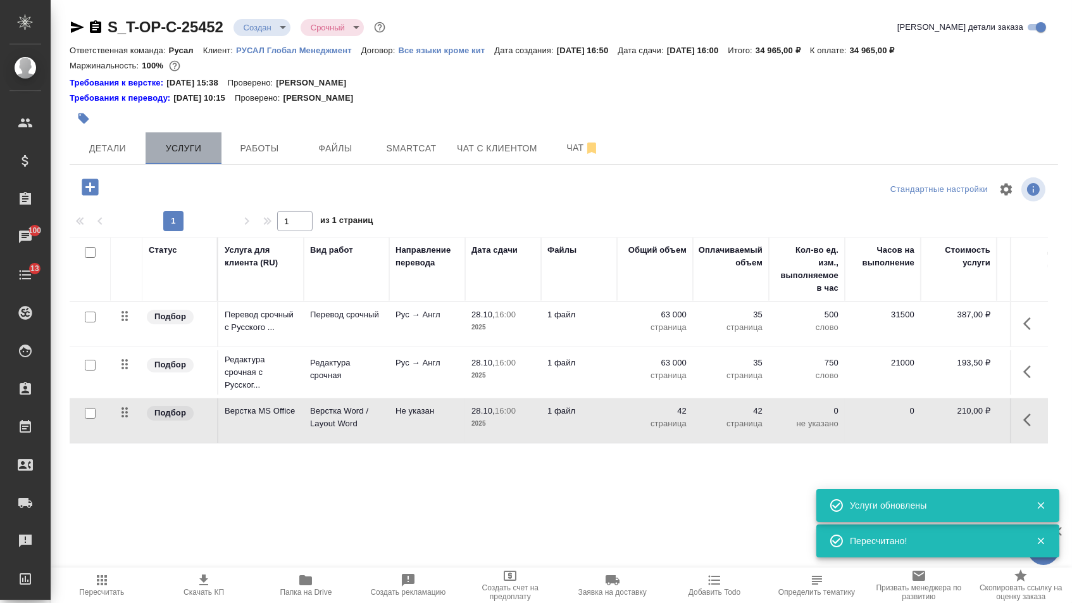
click at [146, 159] on button "Услуги" at bounding box center [184, 148] width 76 height 32
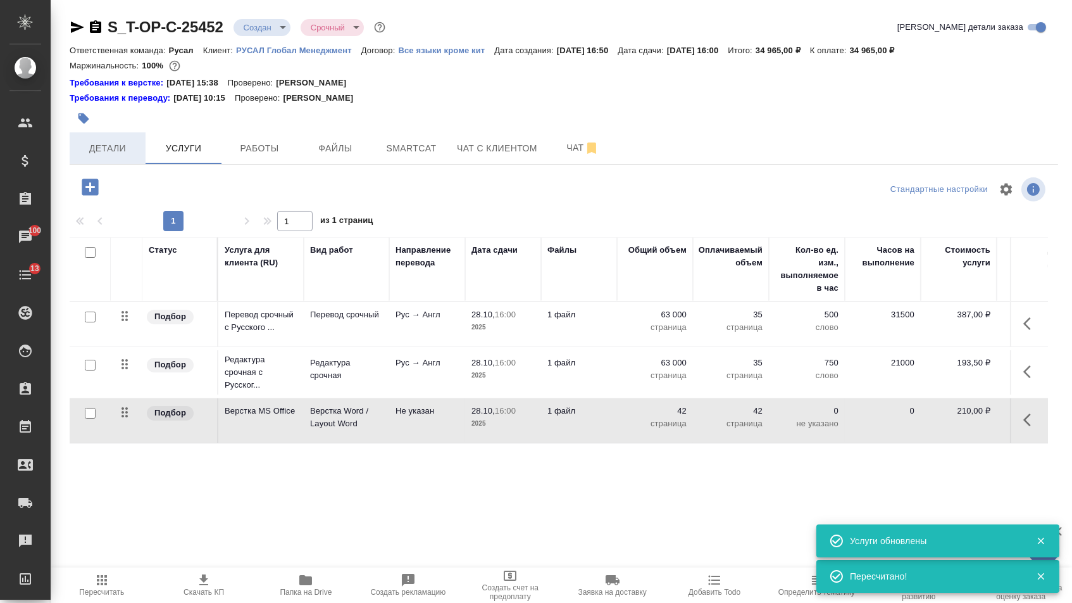
click at [127, 156] on span "Детали" at bounding box center [107, 149] width 61 height 16
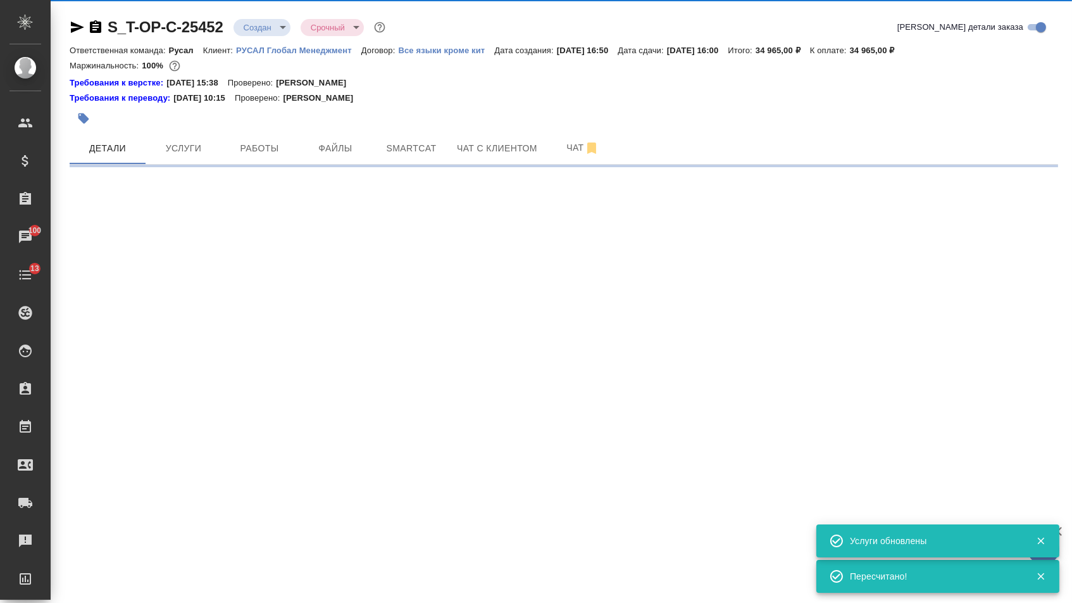
select select "RU"
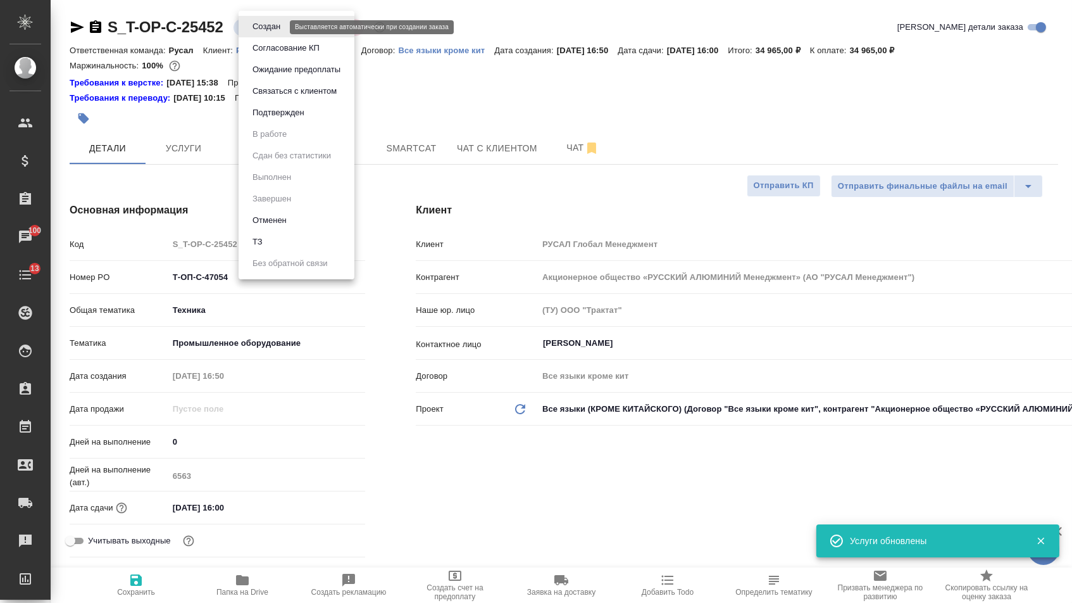
click at [269, 25] on body "🙏 .cls-1 fill:#fff; AWATERA Menshikova Aleksandra Клиенты Спецификации Заказы 1…" at bounding box center [536, 301] width 1072 height 603
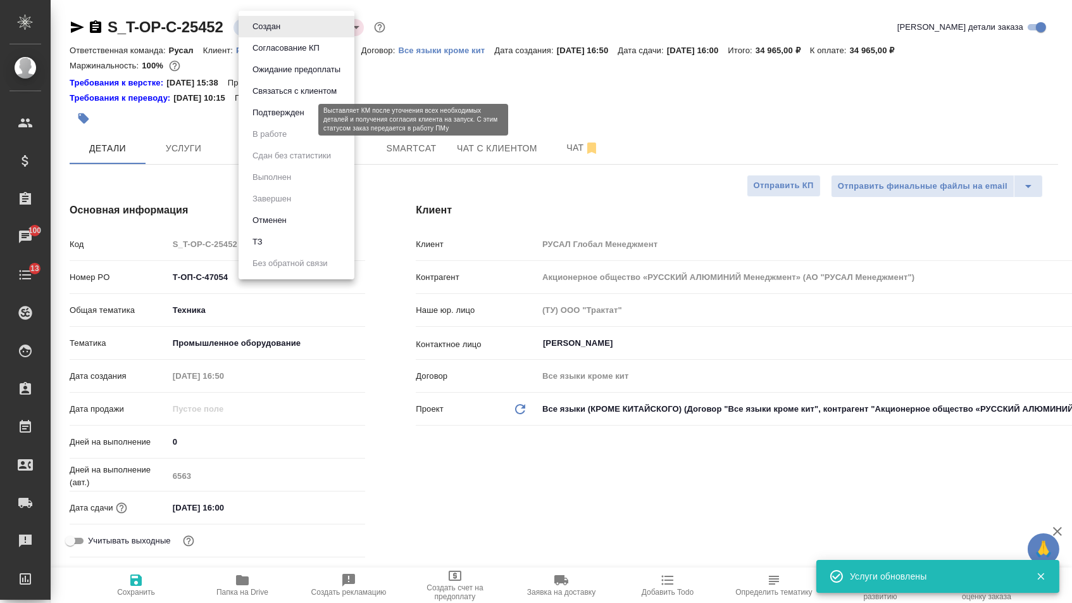
click at [269, 120] on button "Подтвержден" at bounding box center [278, 113] width 59 height 14
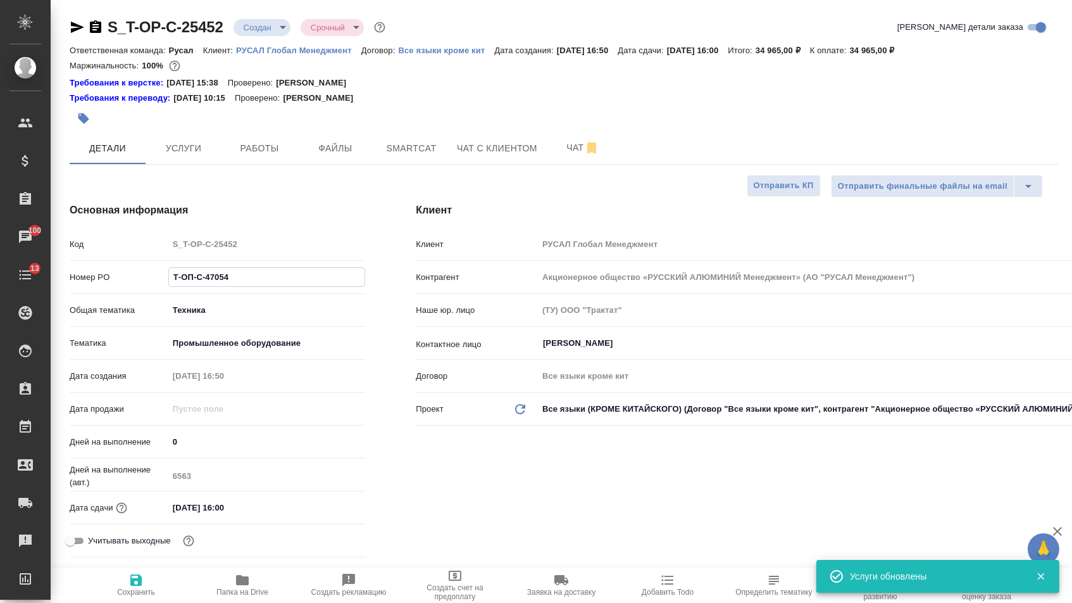
drag, startPoint x: 234, startPoint y: 283, endPoint x: 63, endPoint y: 280, distance: 171.5
click at [64, 280] on div "Основная информация Код S_T-OP-C-25452 Номер PO Т-ОП-С-47054 Общая тематика Тех…" at bounding box center [217, 382] width 346 height 410
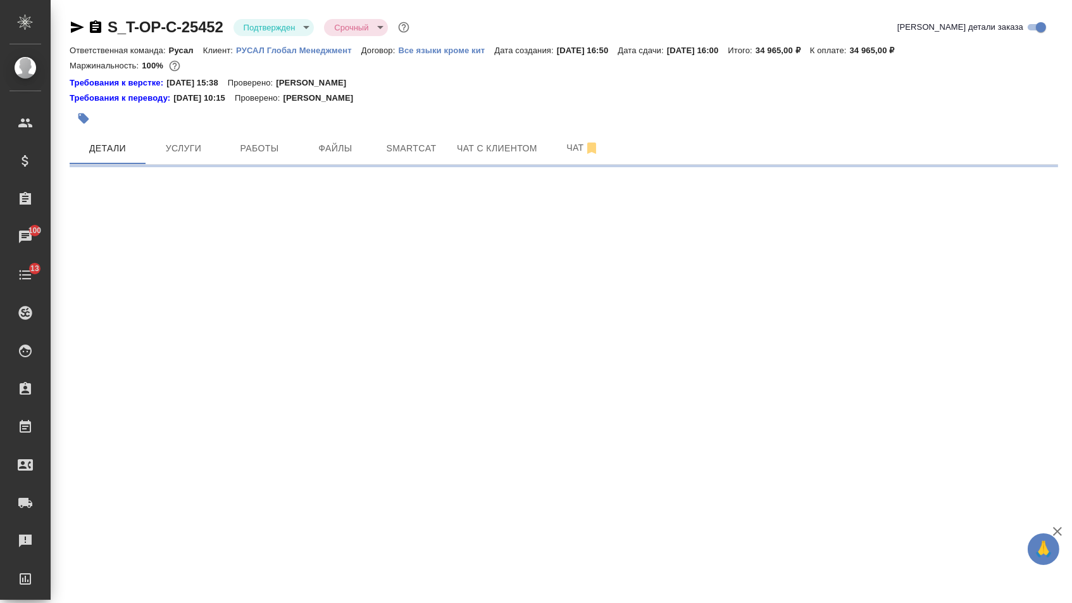
select select "RU"
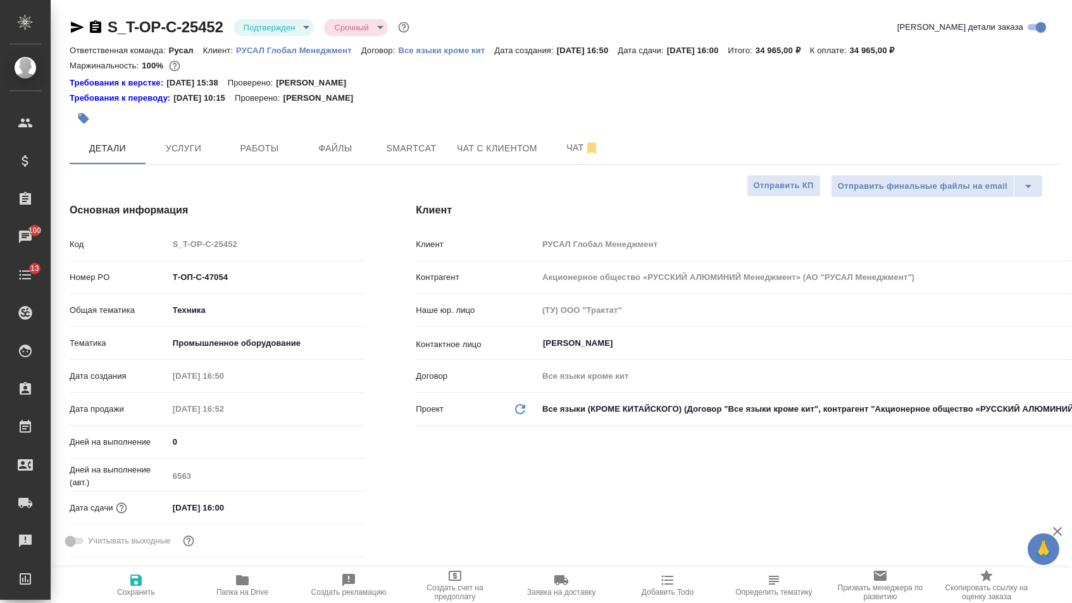
type textarea "x"
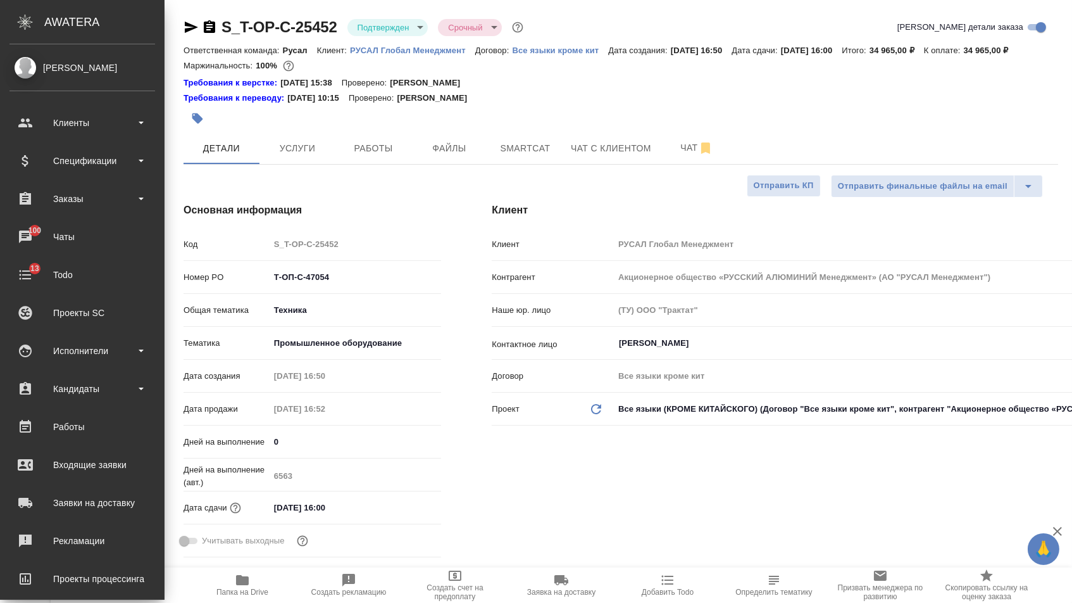
type textarea "x"
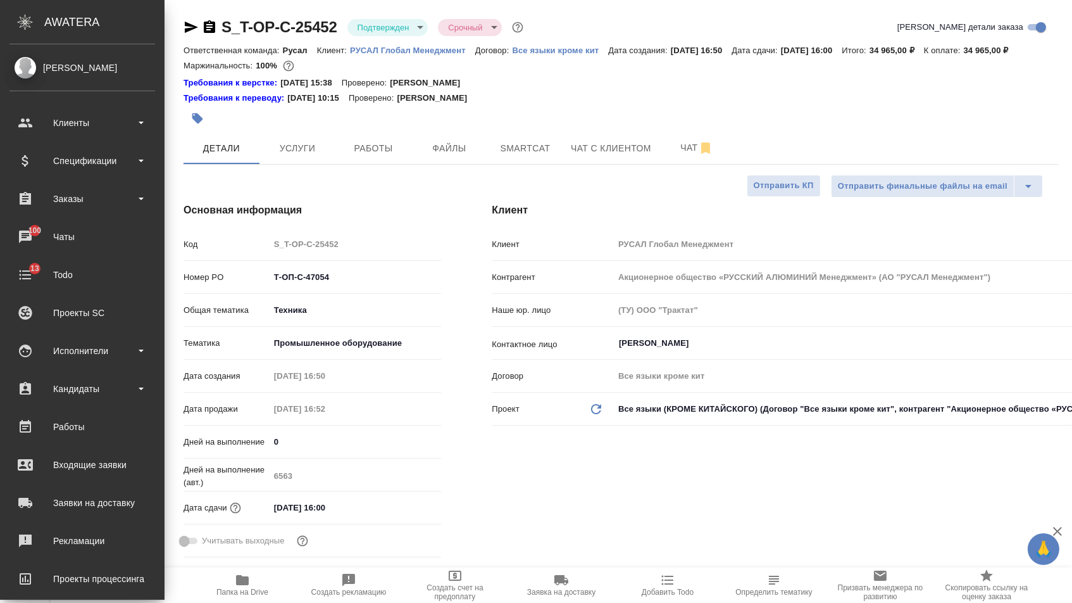
type textarea "x"
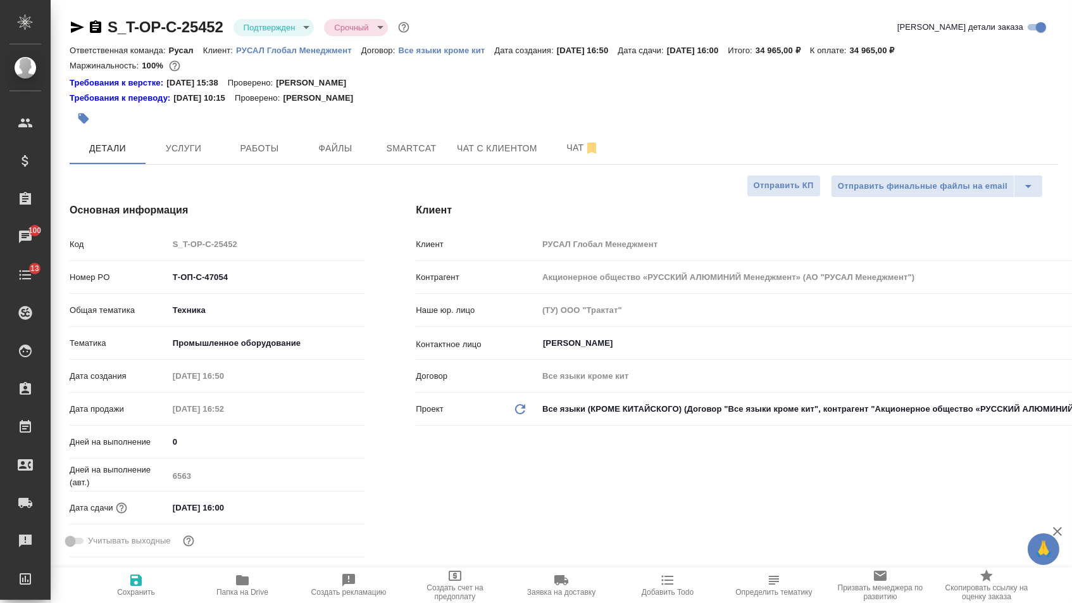
click at [75, 31] on icon "button" at bounding box center [77, 27] width 13 height 11
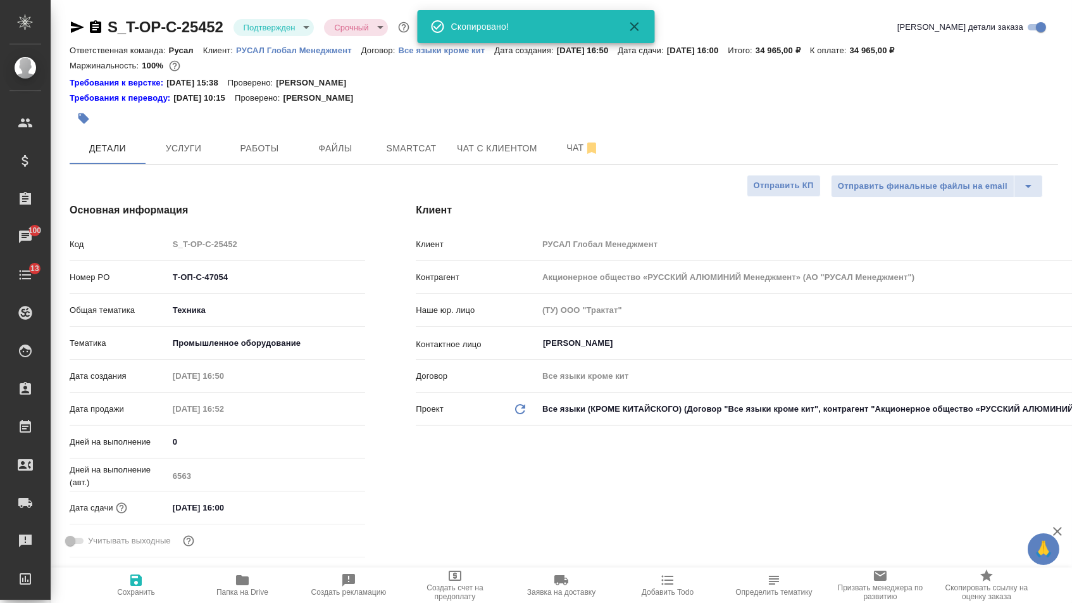
type textarea "x"
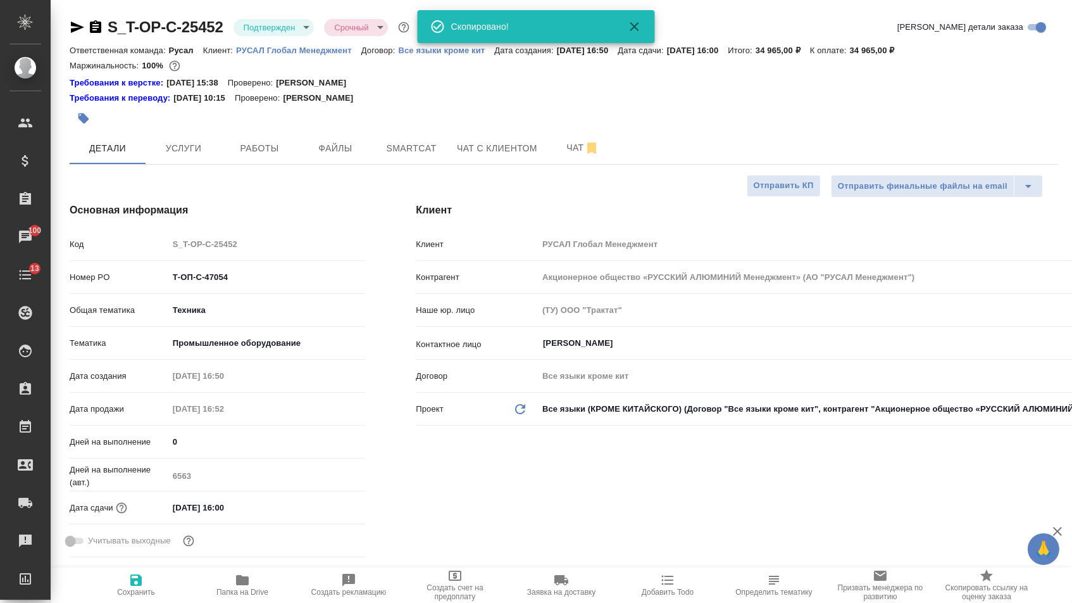
type textarea "x"
select select "RU"
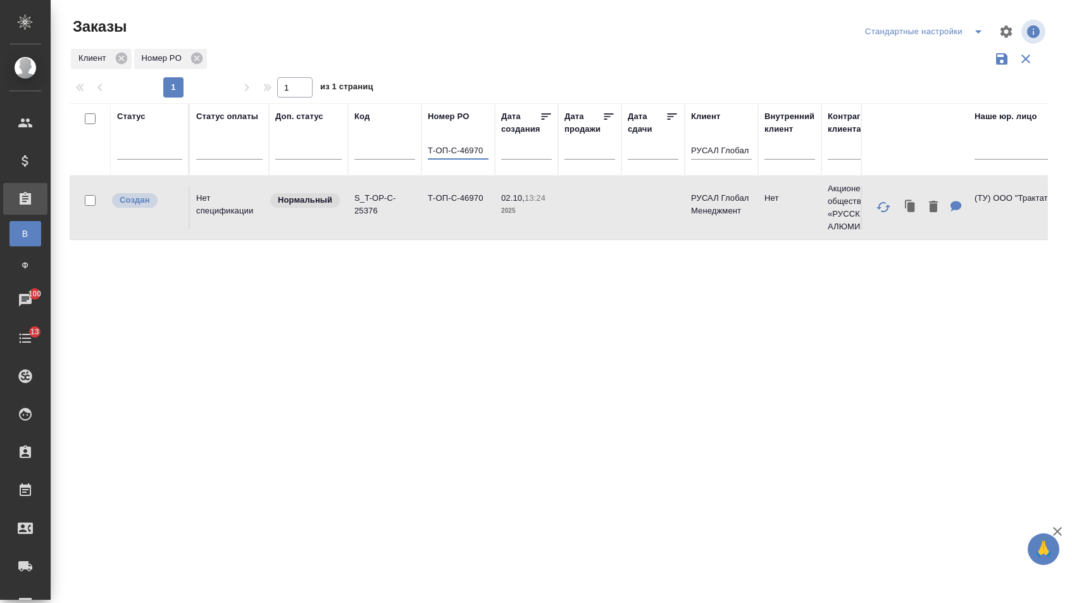
select select "9"
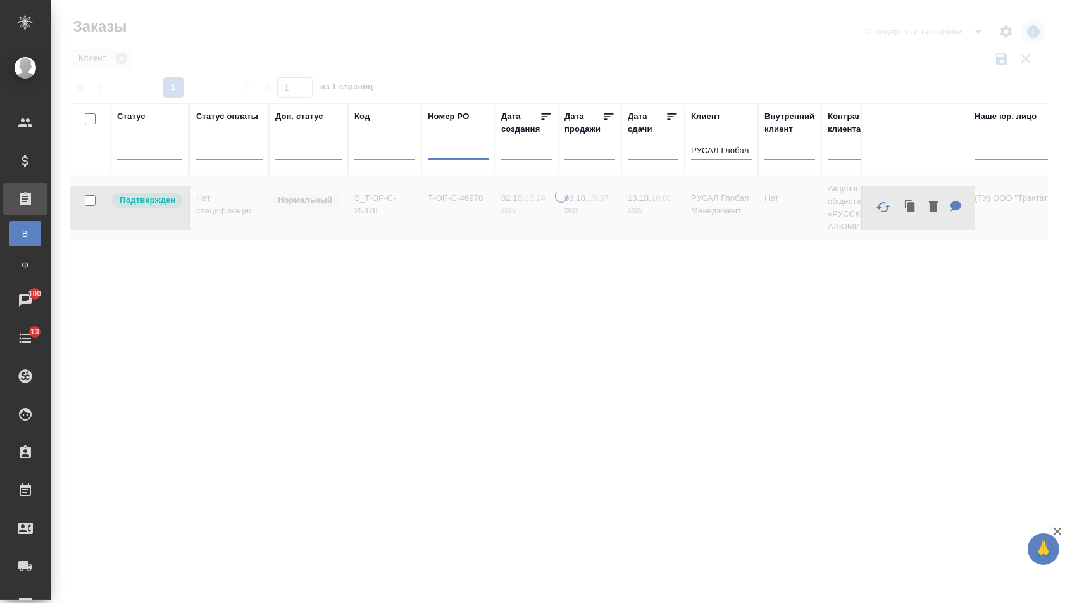
drag, startPoint x: 639, startPoint y: 151, endPoint x: 640, endPoint y: 180, distance: 29.1
click at [640, 151] on input "text" at bounding box center [656, 150] width 43 height 18
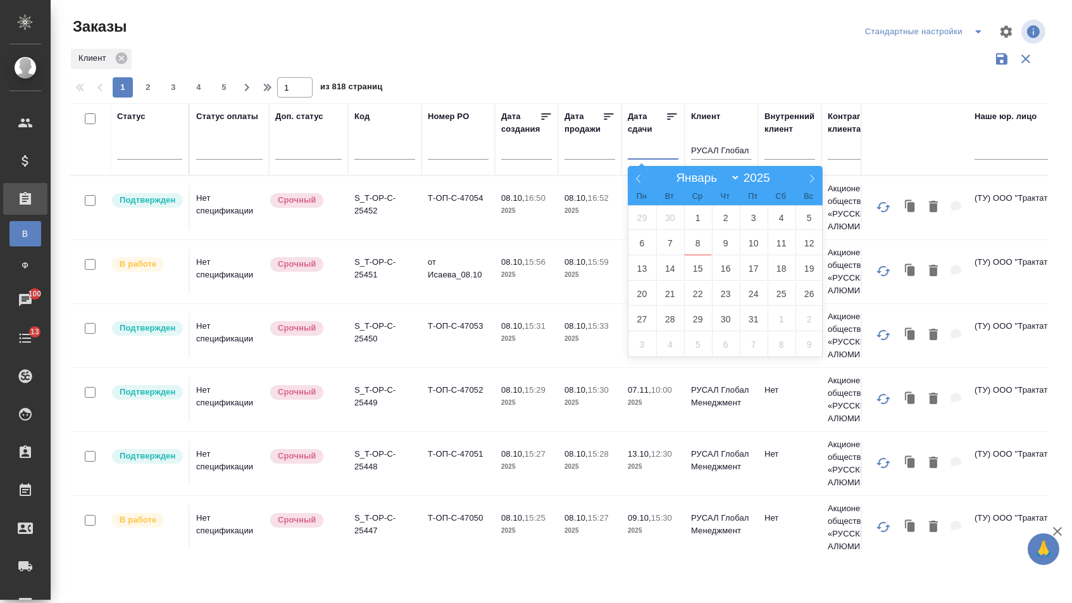
click at [640, 180] on icon at bounding box center [638, 178] width 9 height 9
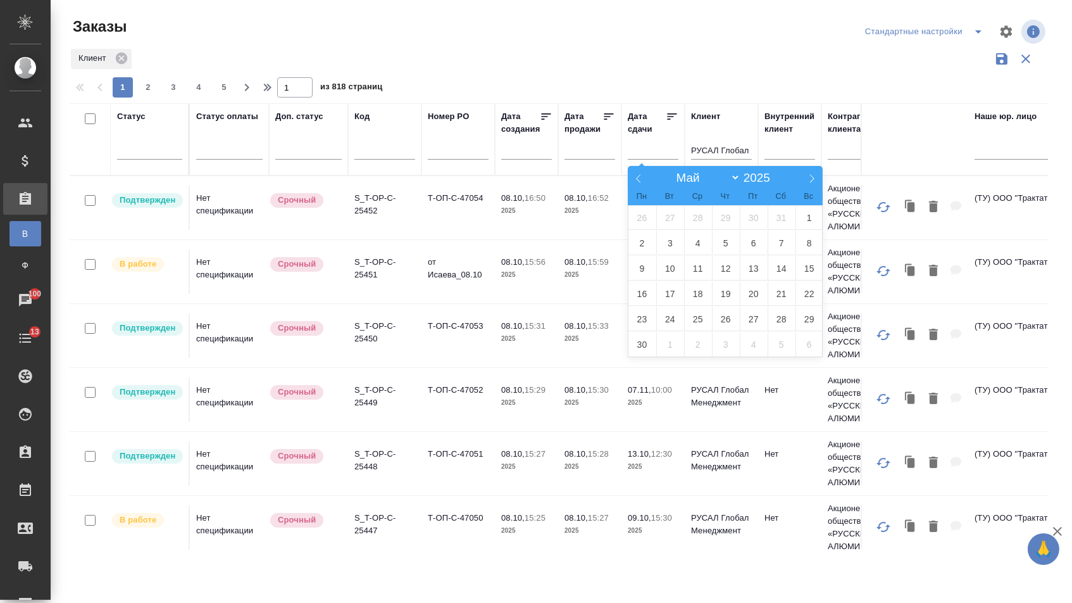
click at [640, 180] on icon at bounding box center [638, 178] width 9 height 9
select select "0"
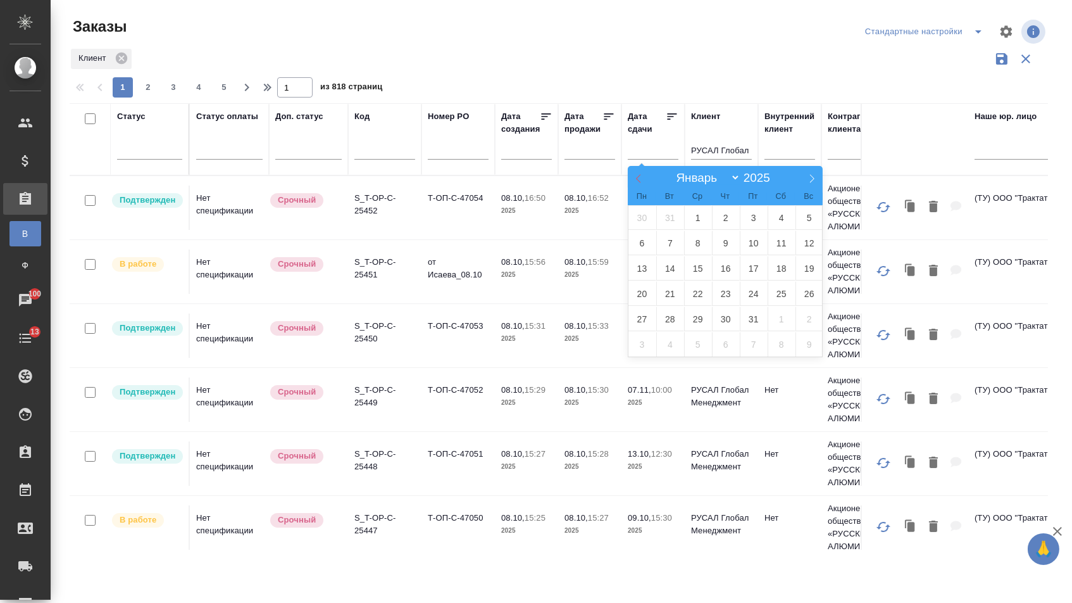
click at [640, 180] on icon at bounding box center [638, 178] width 9 height 9
type input "2024"
select select "11"
click at [817, 178] on span at bounding box center [812, 177] width 22 height 22
type input "2025"
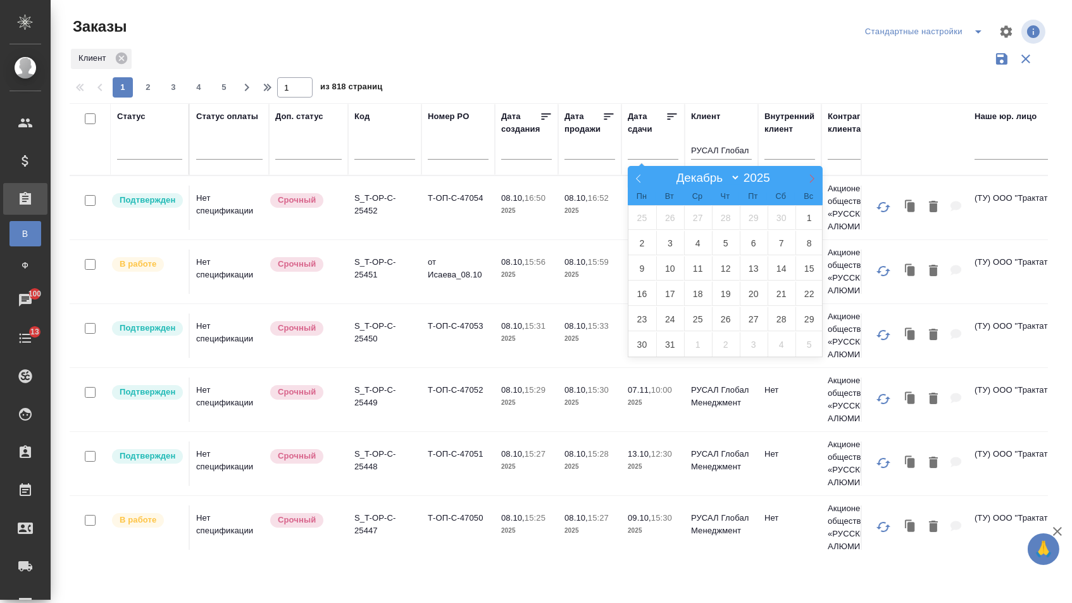
select select "0"
click at [698, 218] on span "1" at bounding box center [698, 217] width 28 height 25
type div "2024-12-31T21:00:00.000Z"
select select "8"
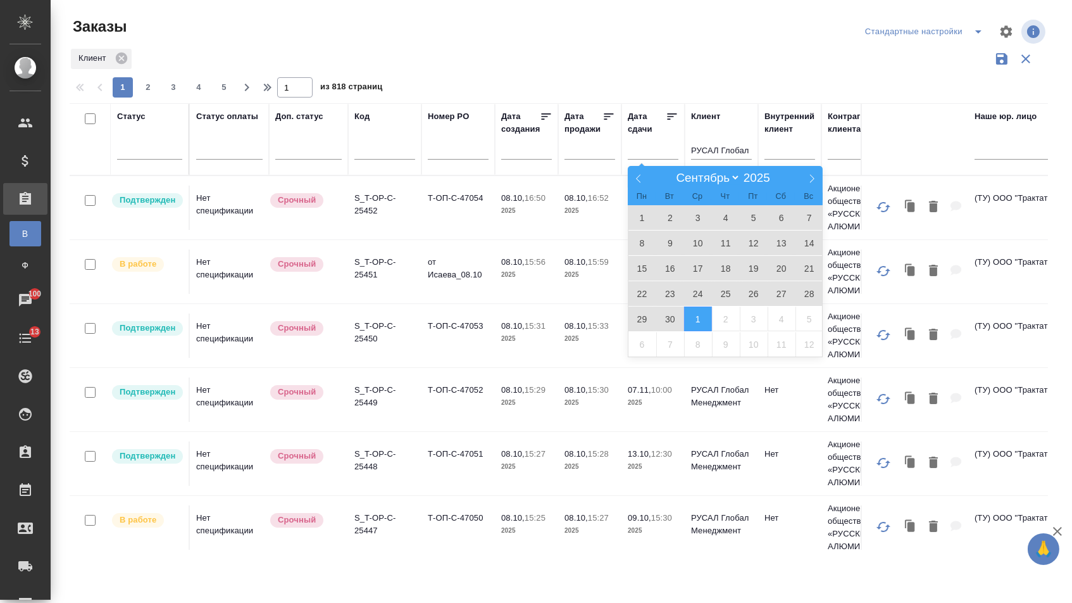
click at [704, 319] on span "1" at bounding box center [698, 318] width 28 height 25
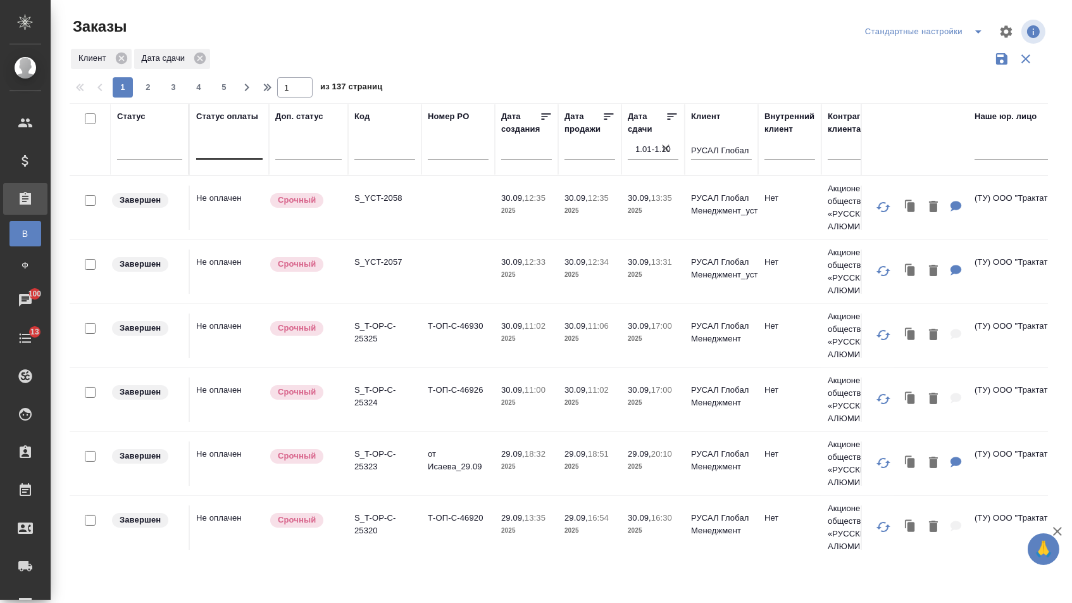
click at [229, 155] on div at bounding box center [229, 146] width 66 height 18
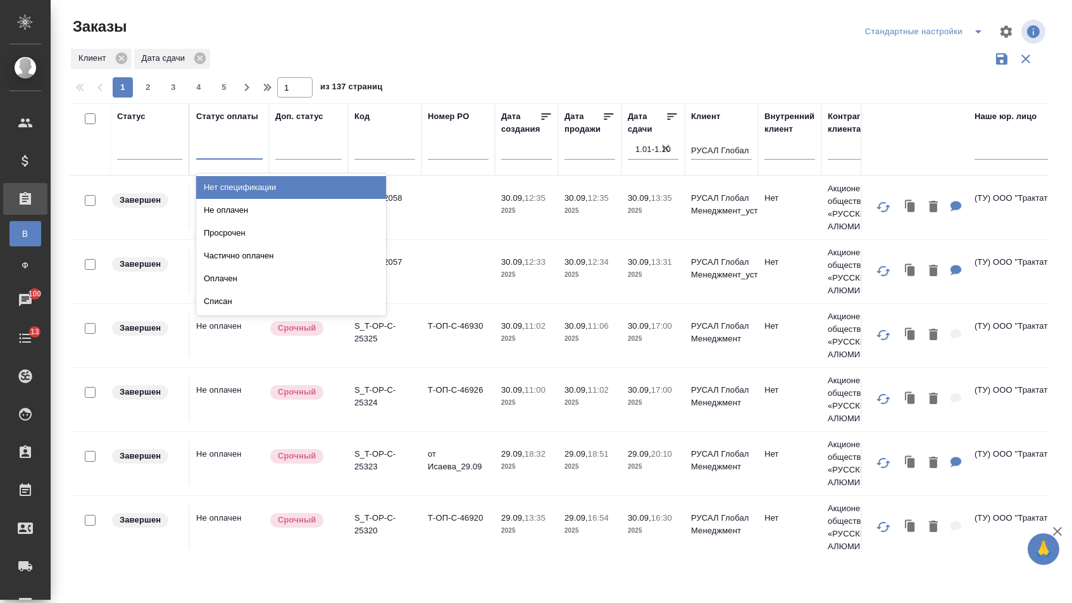
click at [241, 188] on div "Нет спецификации" at bounding box center [291, 187] width 190 height 23
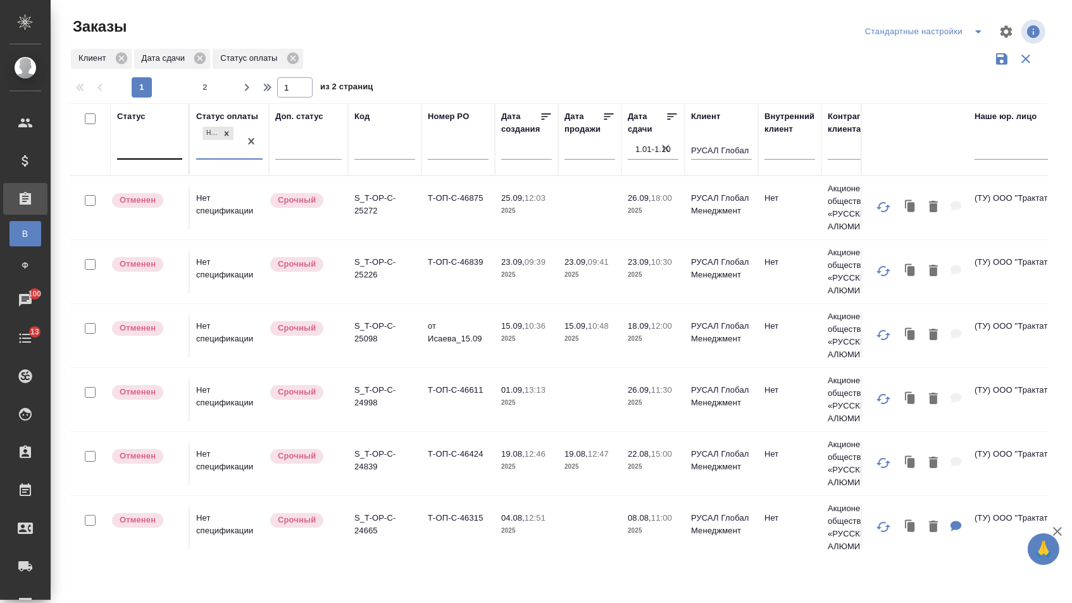
click at [175, 155] on div at bounding box center [149, 146] width 65 height 18
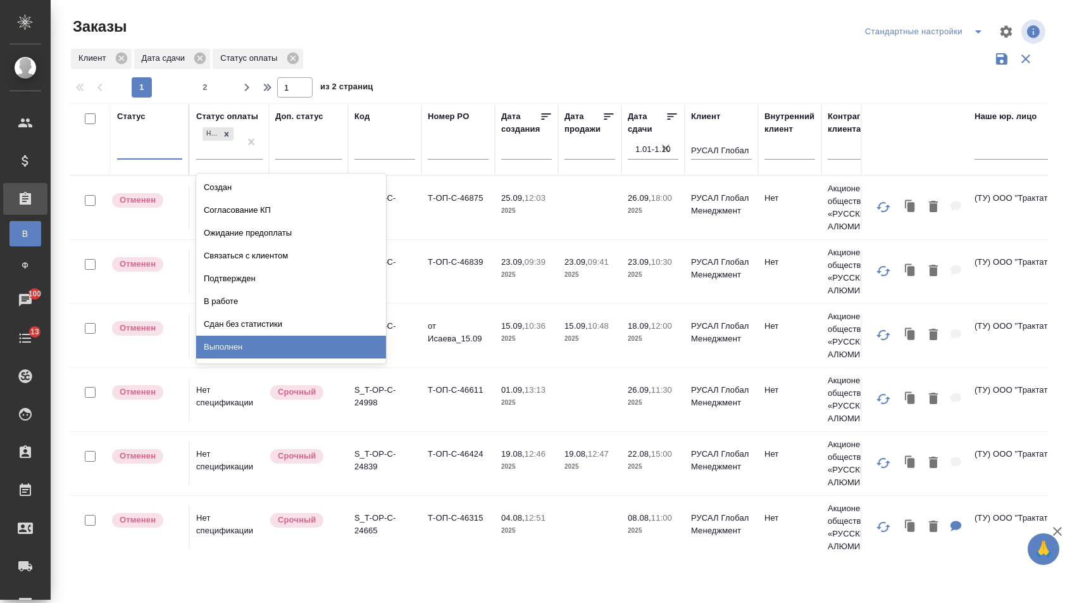
click at [220, 342] on div "Выполнен" at bounding box center [291, 346] width 190 height 23
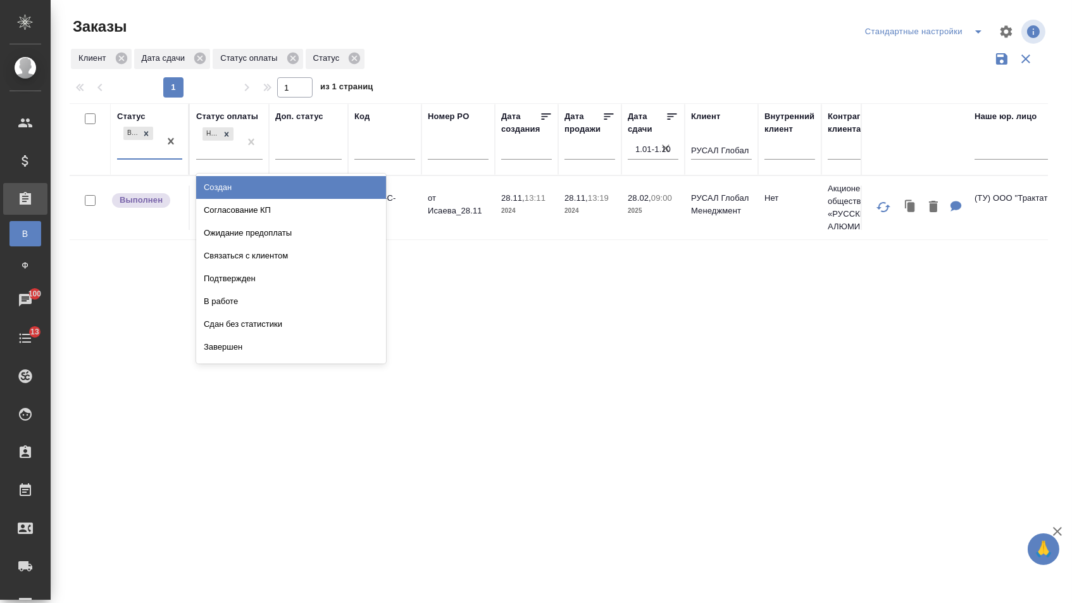
click at [151, 158] on div "Выполнен" at bounding box center [138, 141] width 42 height 34
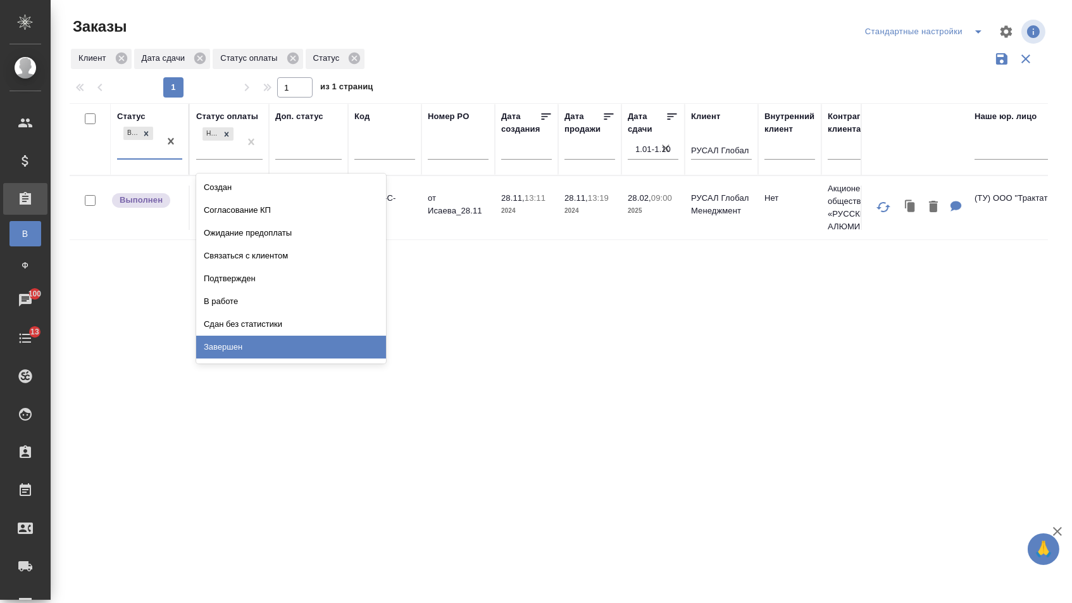
click at [242, 347] on div "Завершен" at bounding box center [291, 346] width 190 height 23
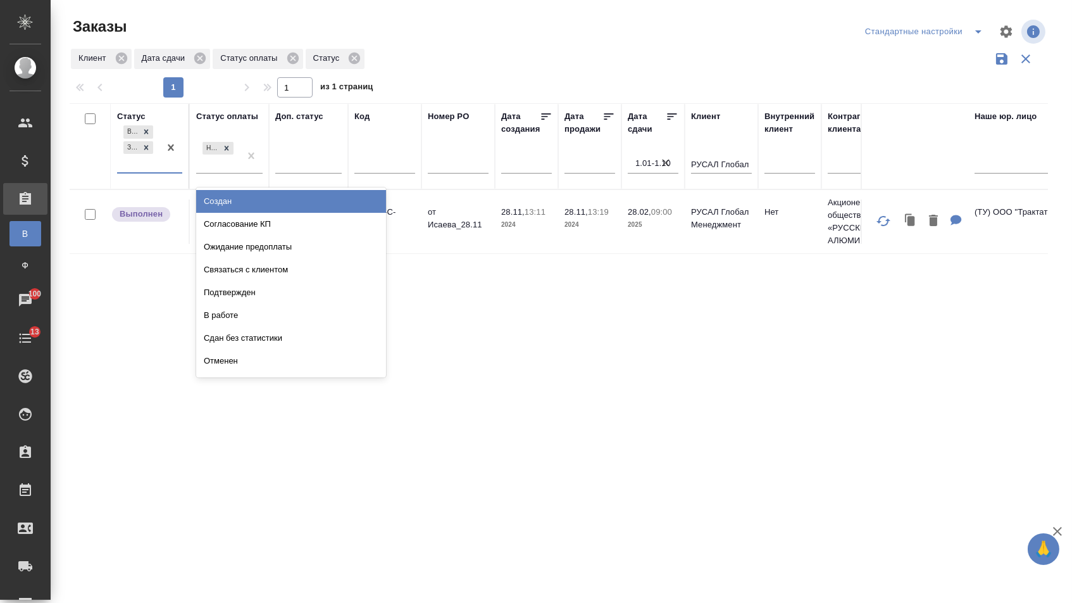
click at [154, 172] on div "Выполнен Завершен" at bounding box center [138, 147] width 42 height 49
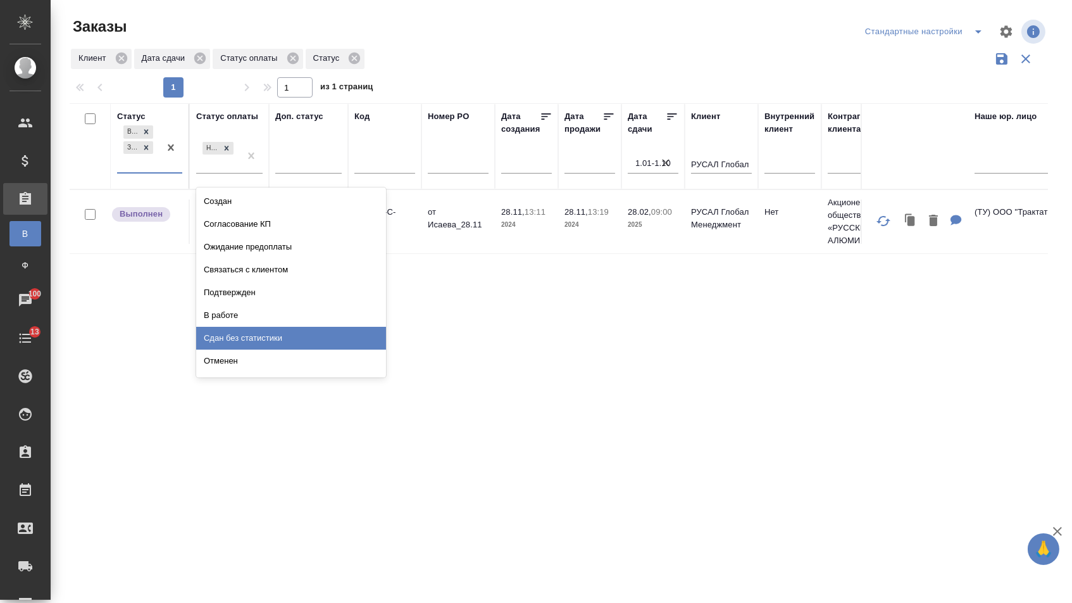
click at [216, 337] on div "Сдан без статистики" at bounding box center [291, 338] width 190 height 23
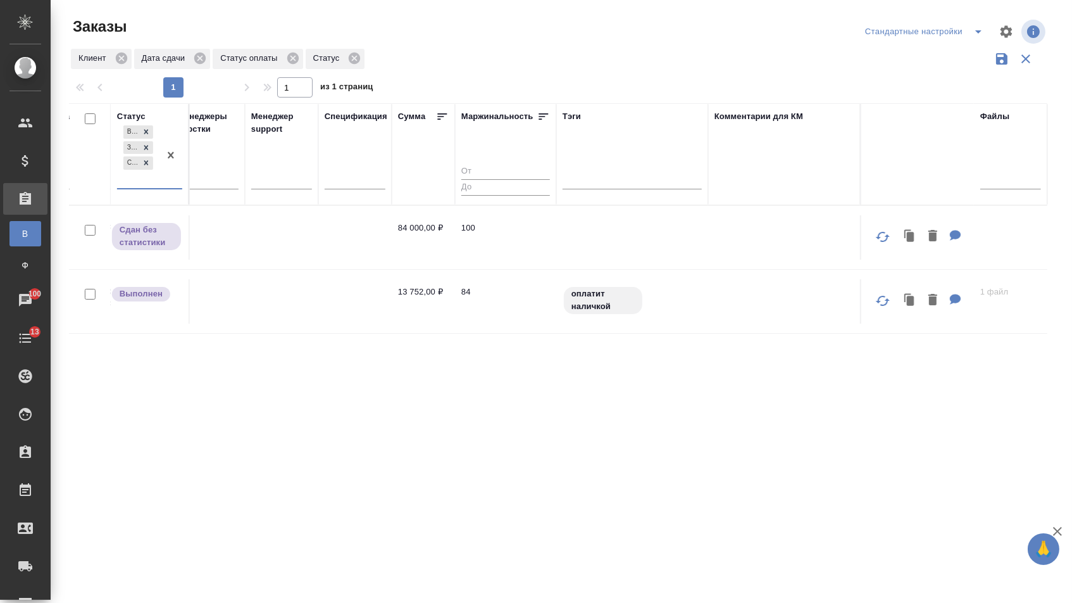
scroll to position [0, 1242]
click at [146, 184] on div "Выполнен Завершен Сдан без статистики" at bounding box center [138, 155] width 42 height 65
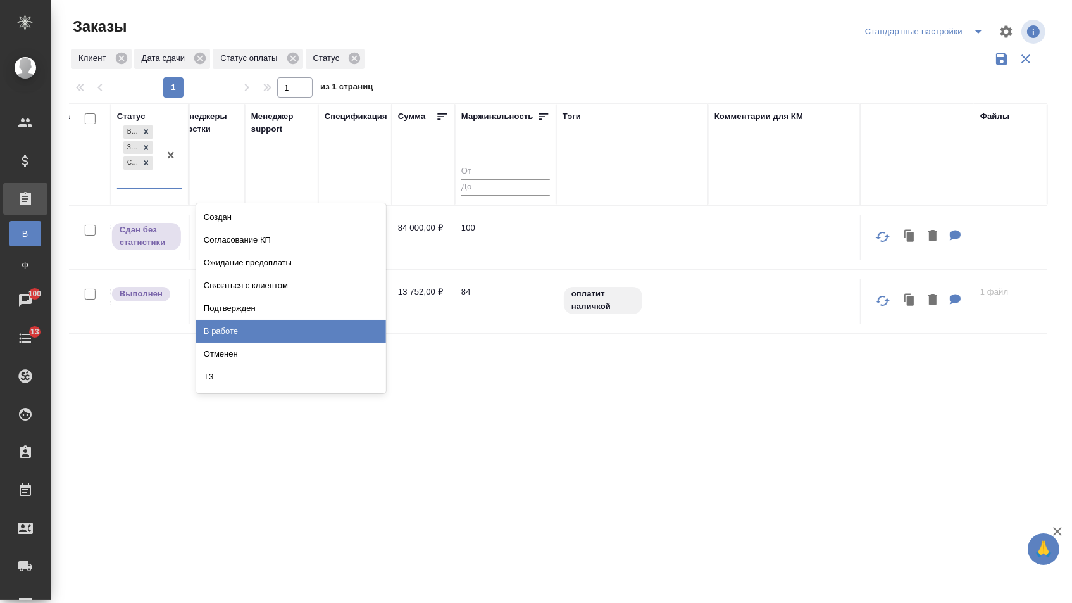
click at [227, 329] on div "В работе" at bounding box center [291, 331] width 190 height 23
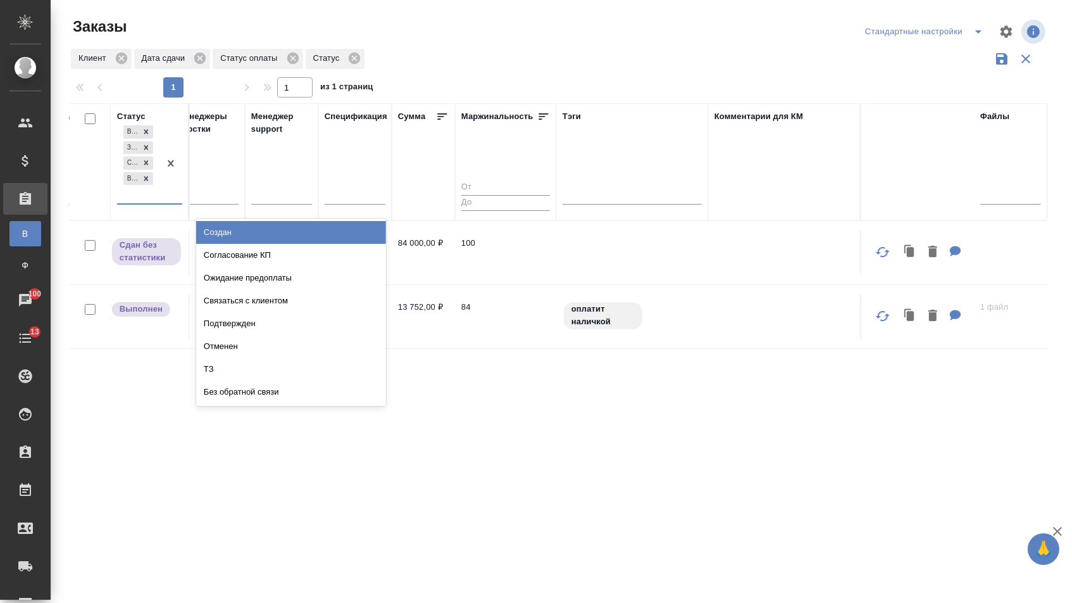
click at [147, 203] on div "Выполнен Завершен Сдан без статистики В работе" at bounding box center [138, 163] width 42 height 80
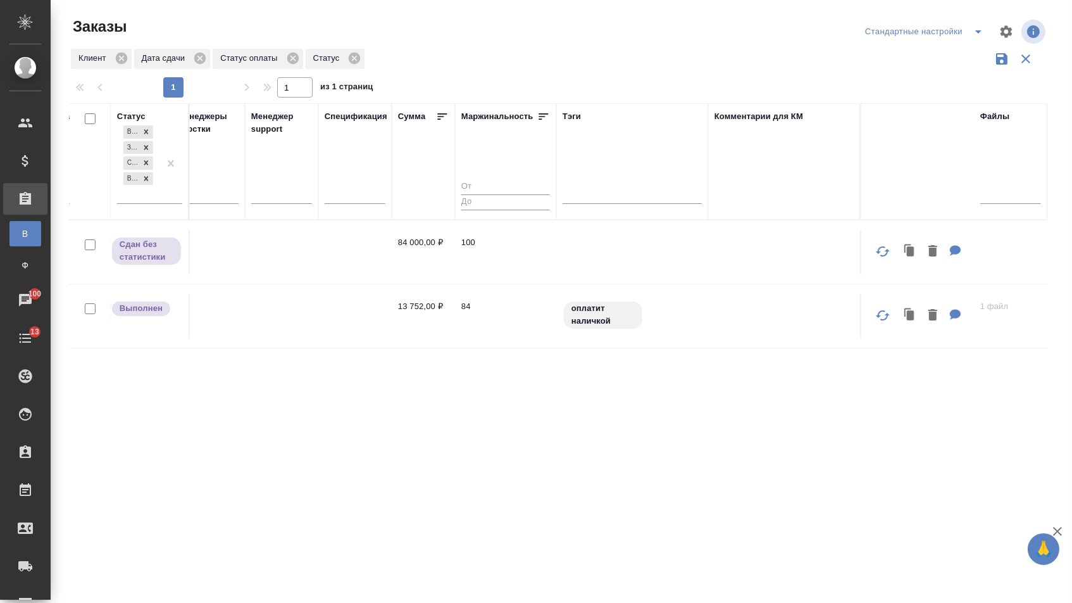
click at [140, 415] on div "Статус Выполнен Завершен Сдан без статистики В работе Статус оплаты Нет специфи…" at bounding box center [559, 331] width 979 height 456
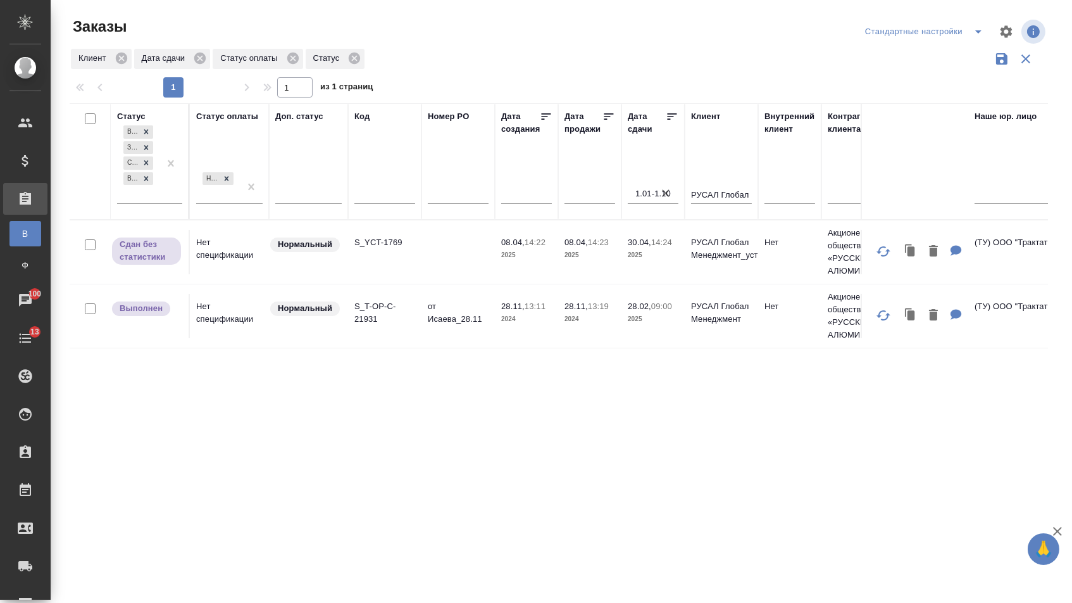
scroll to position [0, 0]
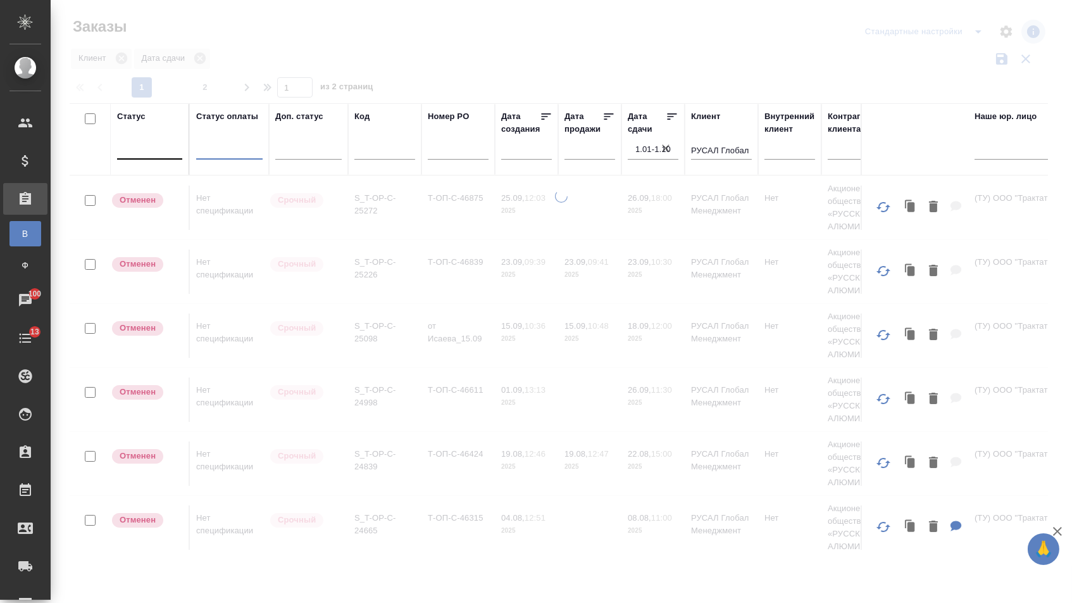
click at [250, 149] on div at bounding box center [229, 146] width 66 height 18
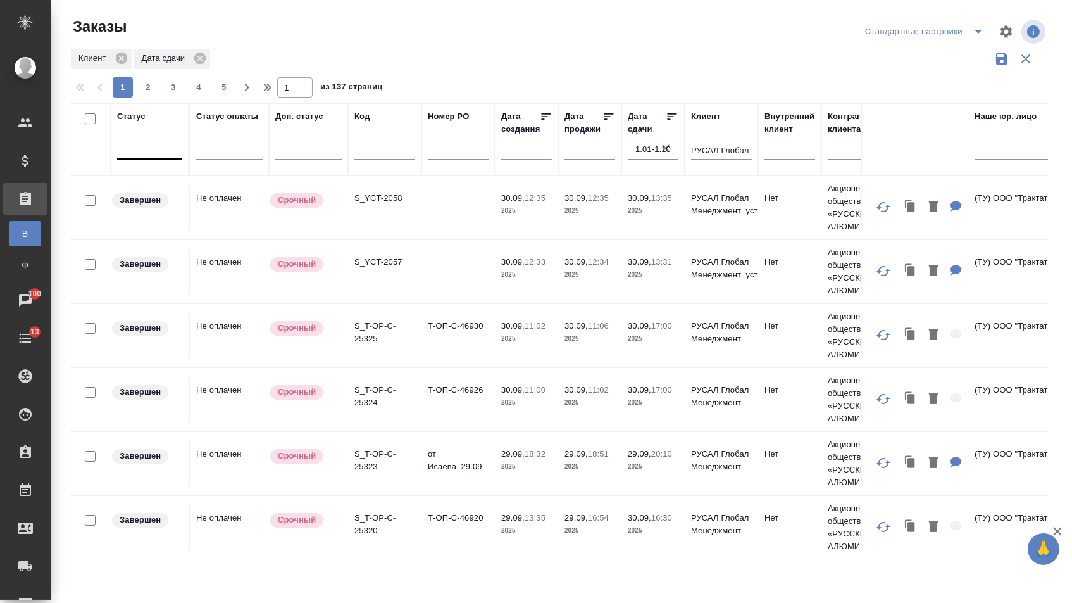
click at [379, 70] on div "Клиент Дата сдачи" at bounding box center [559, 59] width 979 height 24
click at [665, 154] on icon "button" at bounding box center [666, 148] width 13 height 13
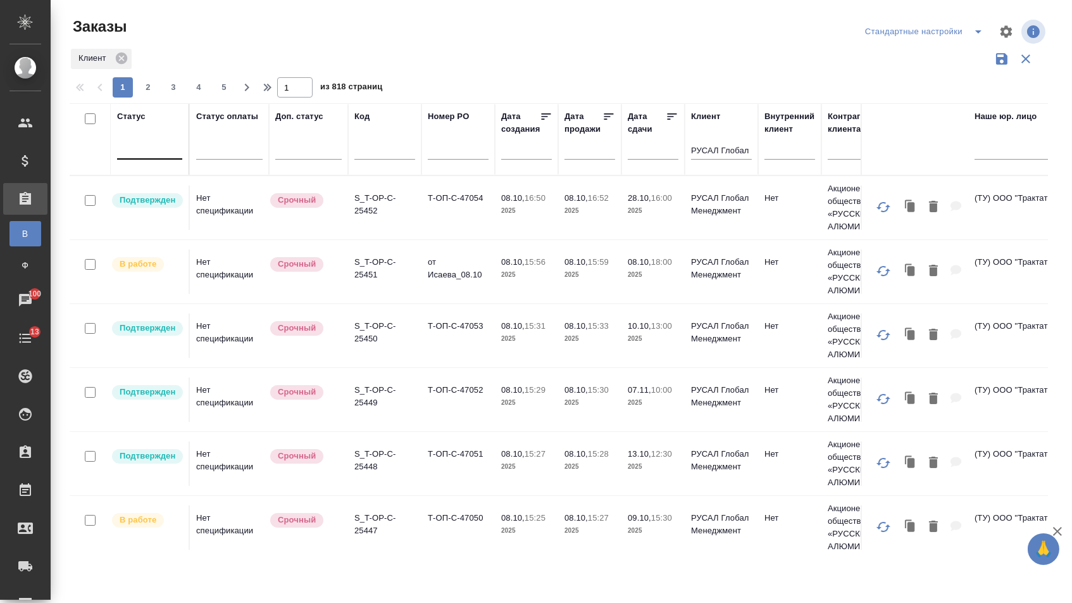
click at [177, 146] on div at bounding box center [149, 146] width 65 height 18
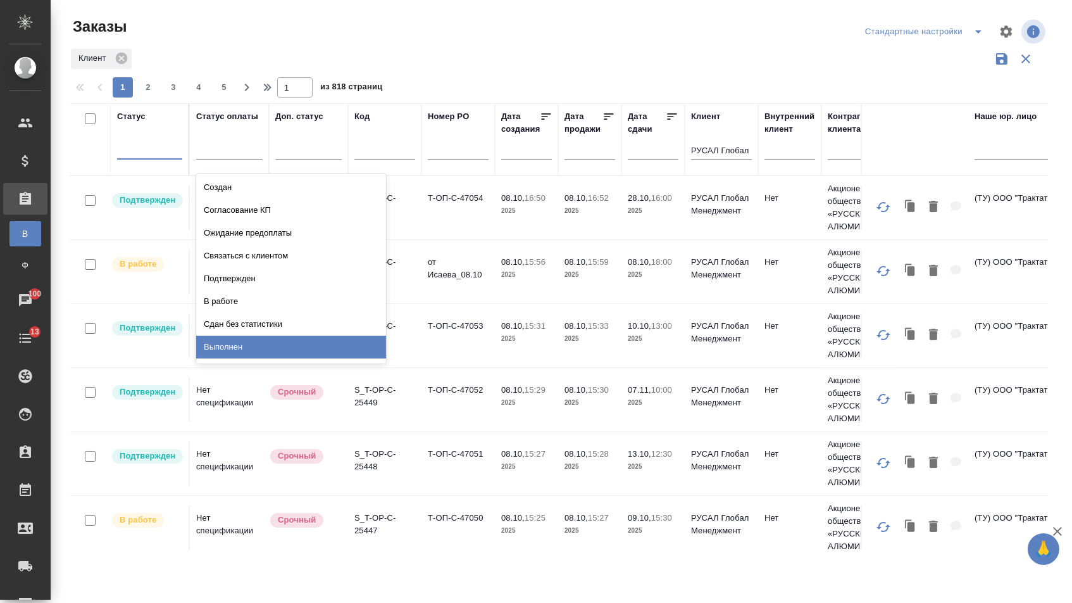
click at [221, 346] on div "Выполнен" at bounding box center [291, 346] width 190 height 23
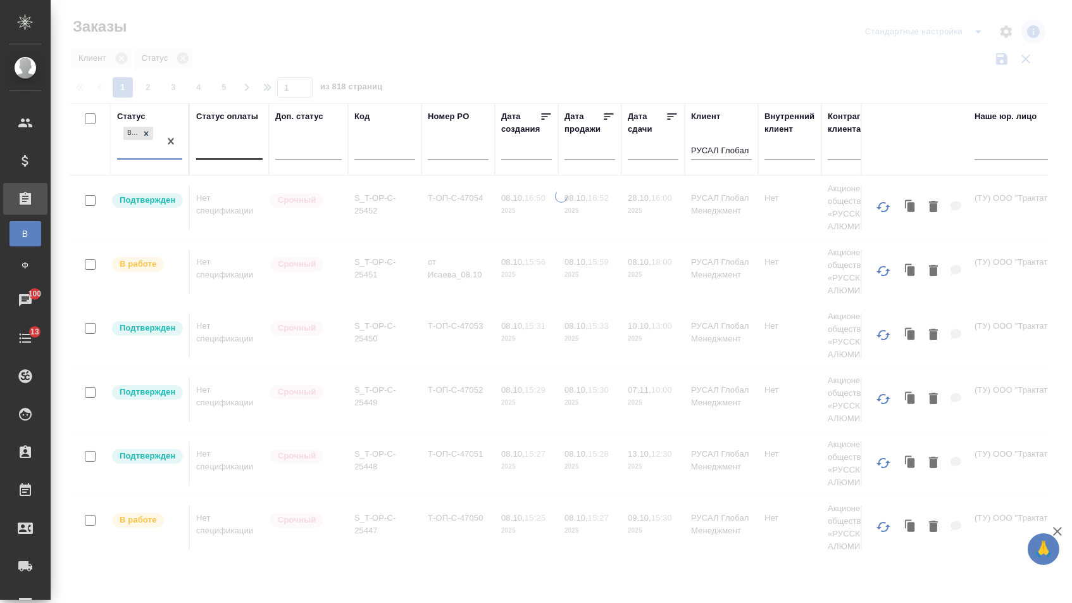
click at [240, 155] on div at bounding box center [229, 146] width 66 height 18
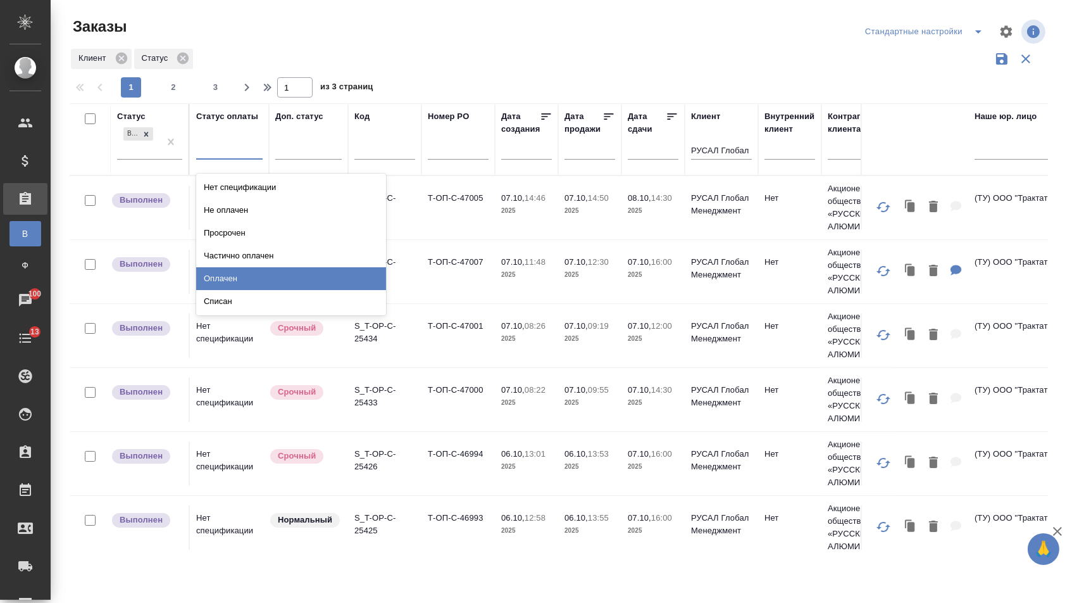
click at [239, 278] on div "Оплачен" at bounding box center [291, 278] width 190 height 23
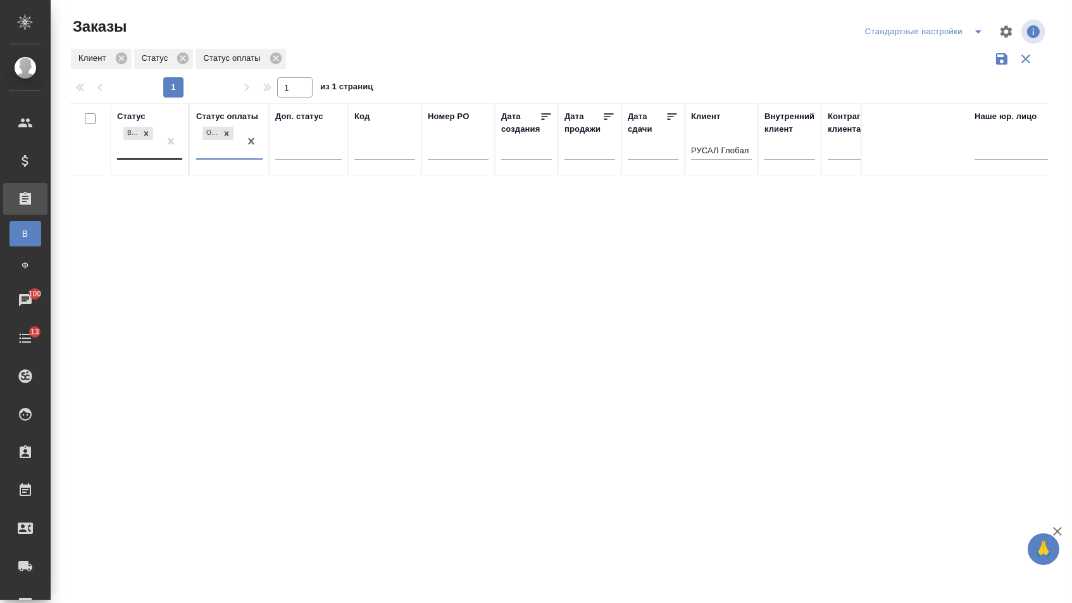
click at [150, 153] on div "Выполнен" at bounding box center [138, 141] width 42 height 34
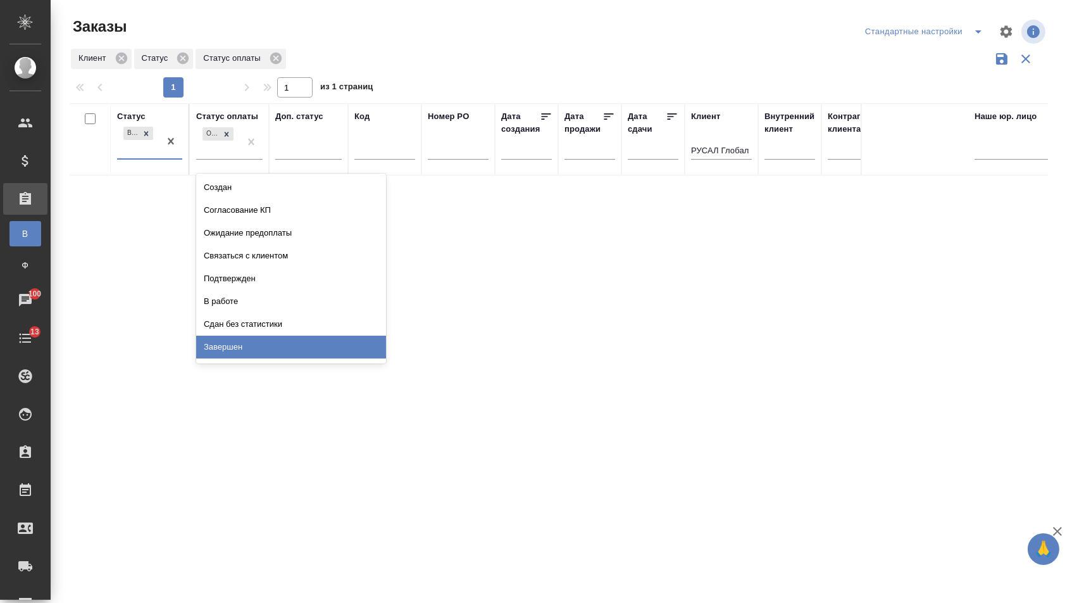
click at [237, 349] on div "Завершен" at bounding box center [291, 346] width 190 height 23
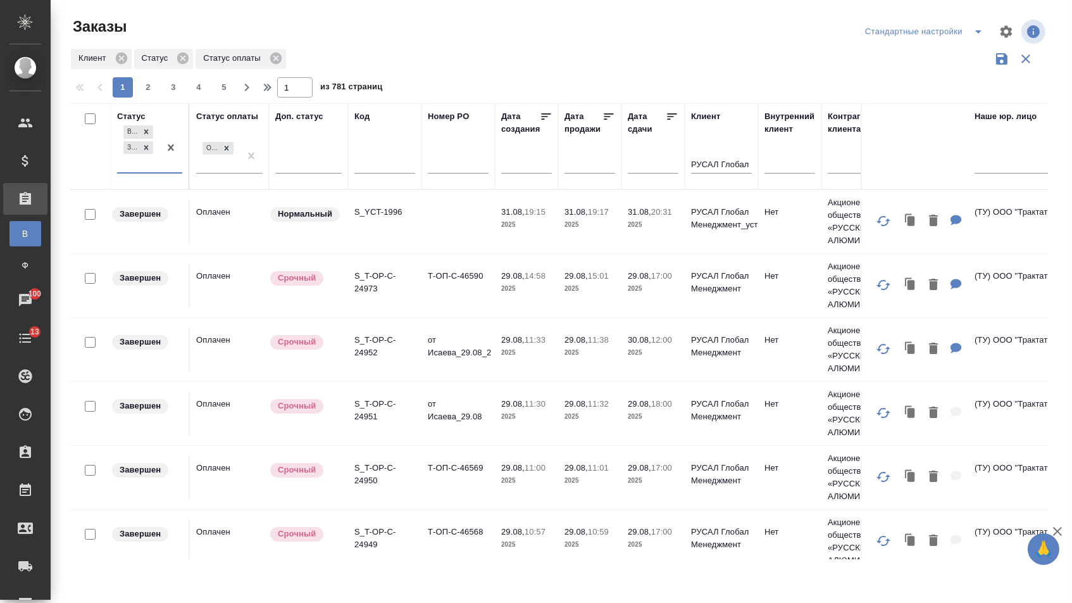
click at [149, 151] on icon at bounding box center [146, 147] width 9 height 9
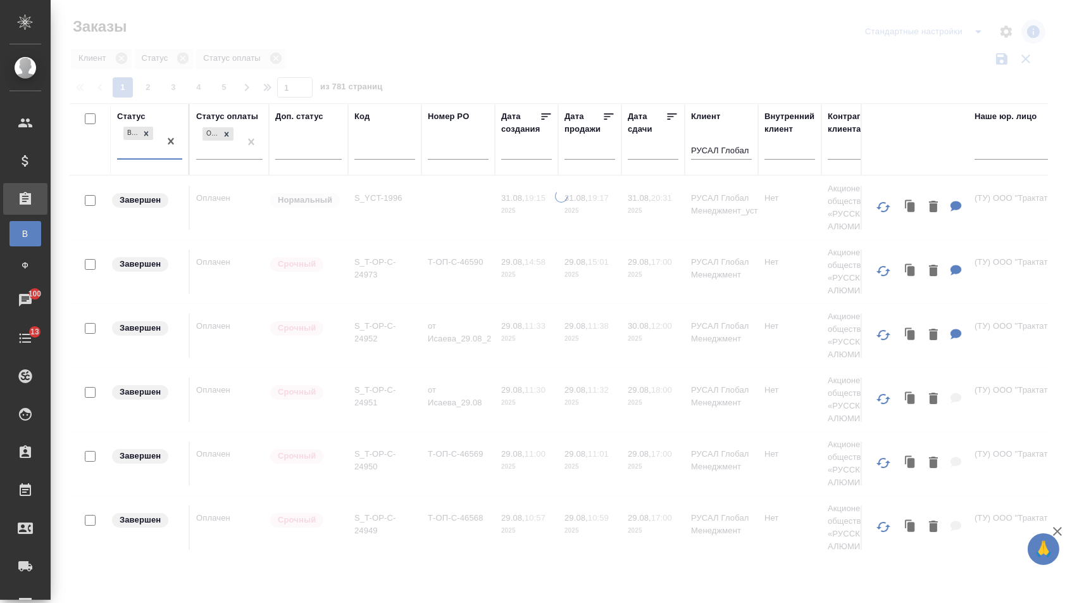
click at [153, 158] on div "Выполнен" at bounding box center [138, 141] width 42 height 34
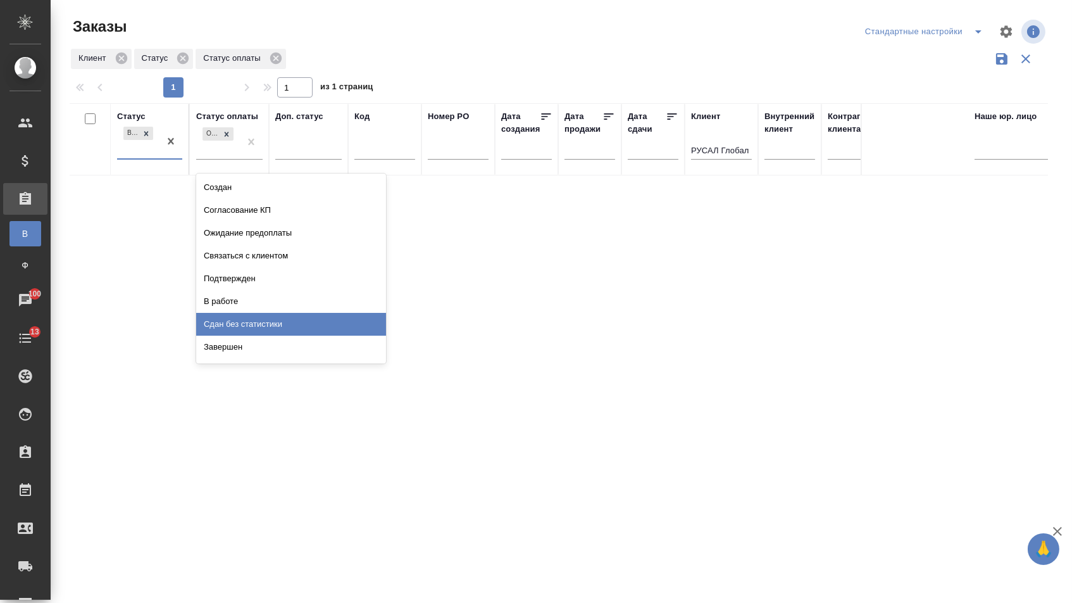
click at [229, 323] on div "Сдан без статистики" at bounding box center [291, 324] width 190 height 23
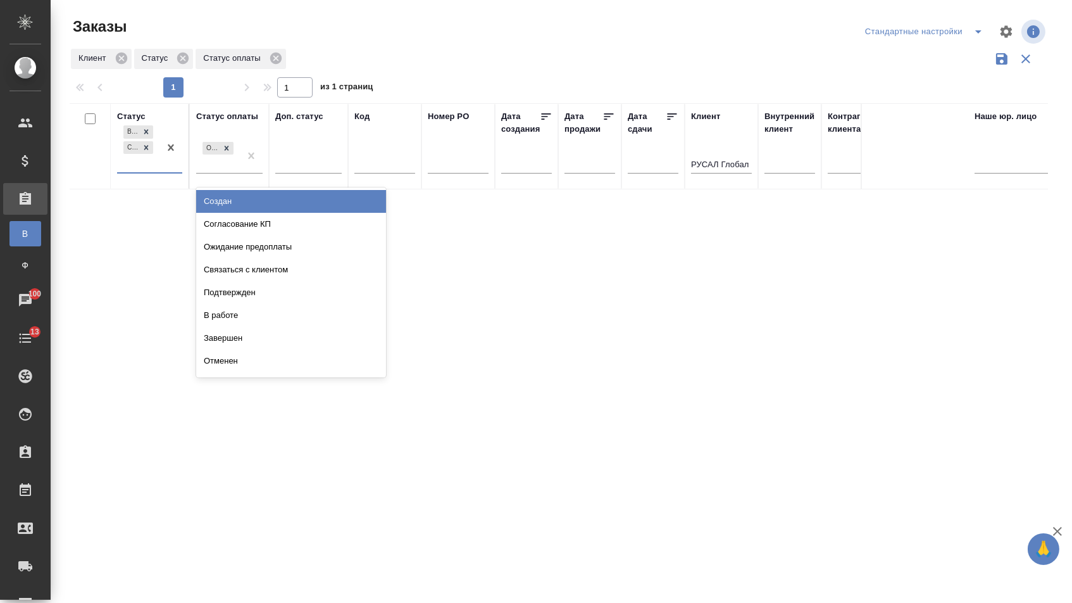
click at [147, 172] on div "Выполнен Сдан без статистики" at bounding box center [138, 147] width 42 height 49
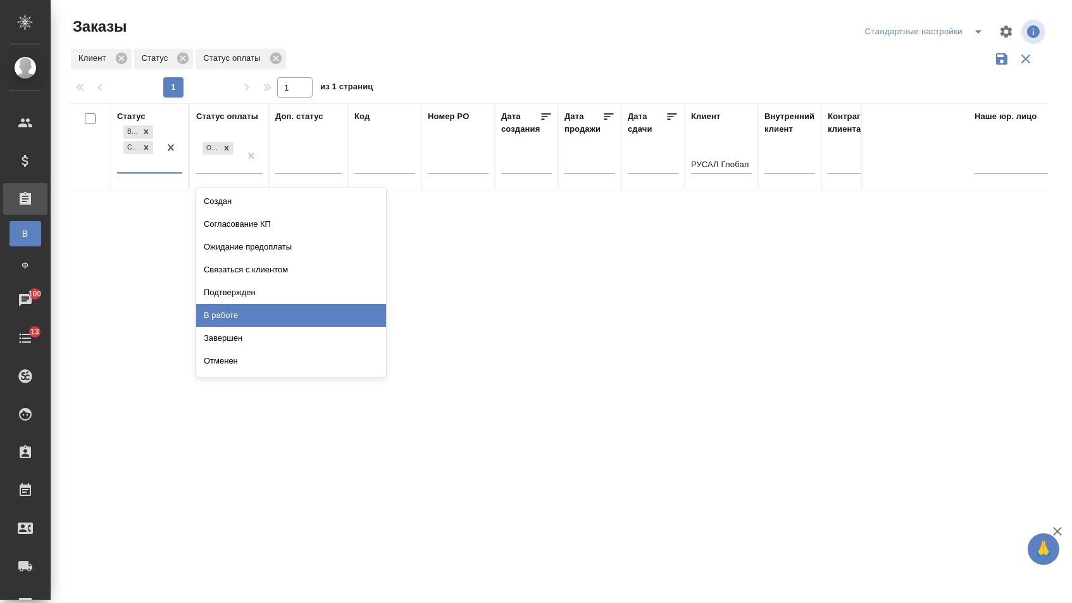
click at [227, 315] on div "В работе" at bounding box center [291, 315] width 190 height 23
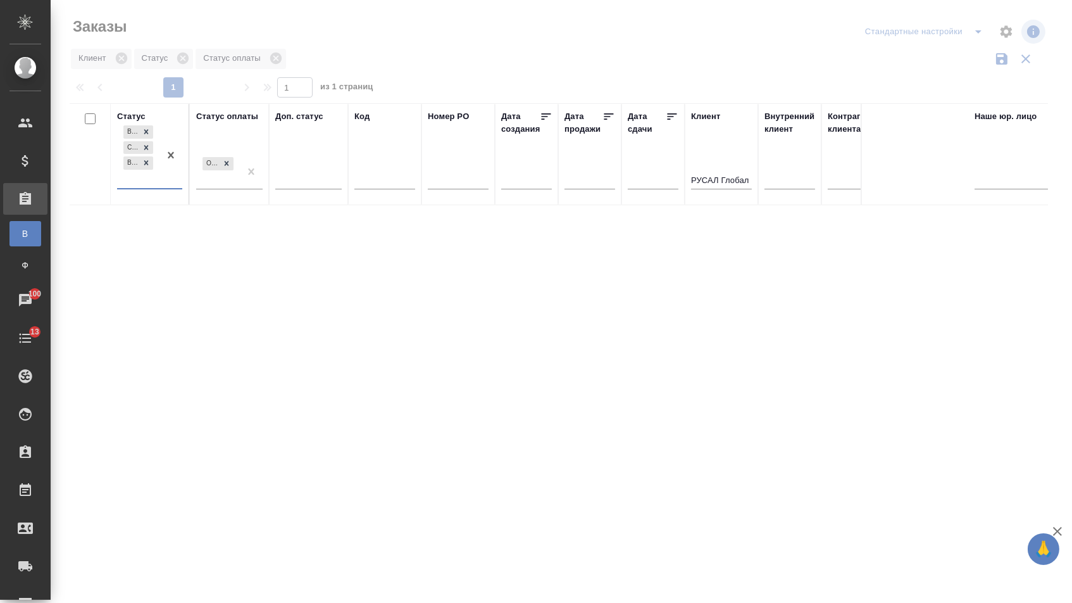
click at [169, 184] on div at bounding box center [171, 155] width 23 height 65
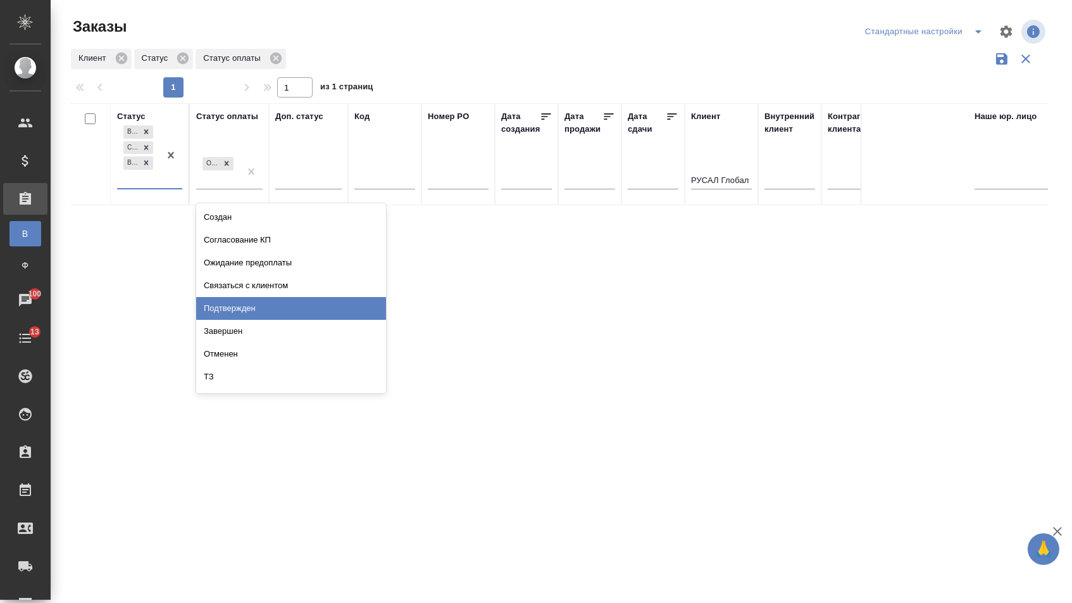
click at [242, 313] on div "Подтвержден" at bounding box center [291, 308] width 190 height 23
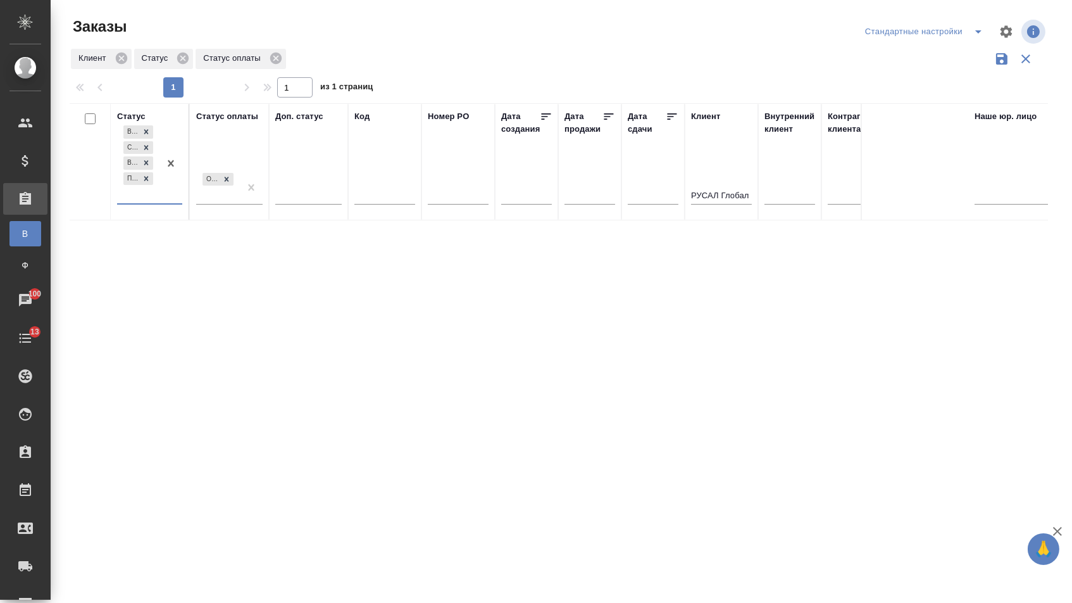
click at [155, 195] on div "Выполнен Сдан без статистики В работе Подтвержден" at bounding box center [138, 163] width 42 height 80
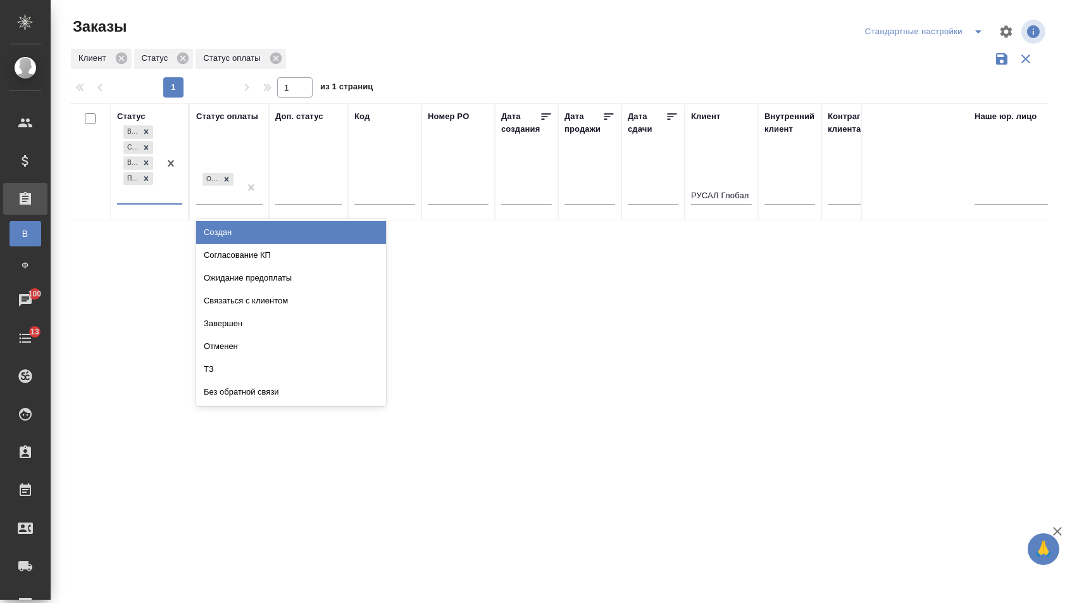
click at [215, 242] on div "Создан" at bounding box center [291, 232] width 190 height 23
